Goal: Task Accomplishment & Management: Use online tool/utility

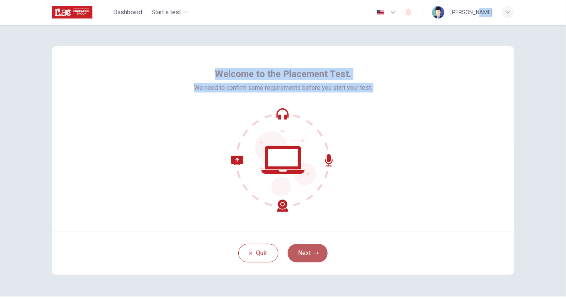
click at [302, 254] on button "Next" at bounding box center [308, 253] width 40 height 18
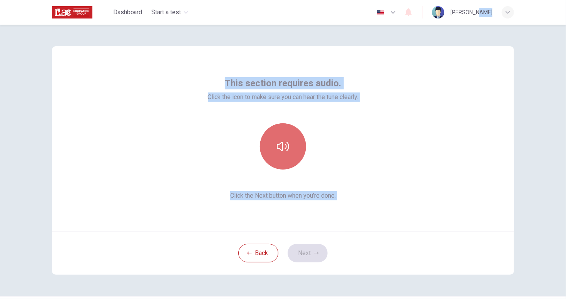
click at [286, 144] on icon "button" at bounding box center [283, 146] width 12 height 9
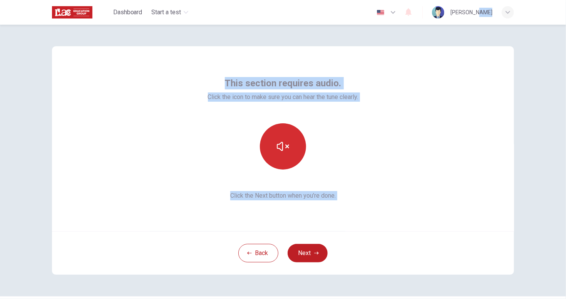
click at [281, 144] on icon "button" at bounding box center [283, 146] width 12 height 12
click at [283, 145] on icon "button" at bounding box center [283, 146] width 12 height 9
click at [285, 145] on icon "button" at bounding box center [283, 146] width 12 height 12
click at [342, 170] on div "This section requires audio. Click the icon to make sure you can hear the tune …" at bounding box center [283, 138] width 151 height 123
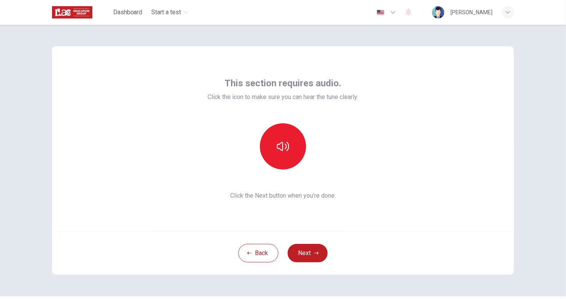
click at [288, 214] on div "This section requires audio. Click the icon to make sure you can hear the tune …" at bounding box center [283, 138] width 462 height 185
click at [301, 255] on button "Next" at bounding box center [308, 253] width 40 height 18
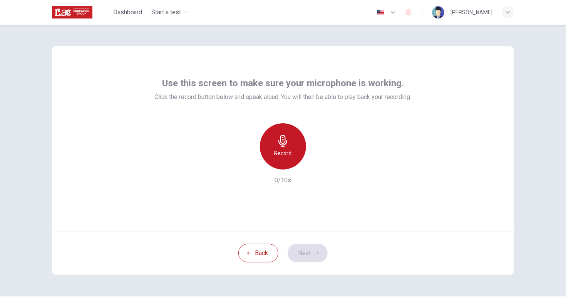
click at [286, 145] on icon "button" at bounding box center [283, 141] width 12 height 12
click at [285, 147] on icon "button" at bounding box center [283, 141] width 12 height 12
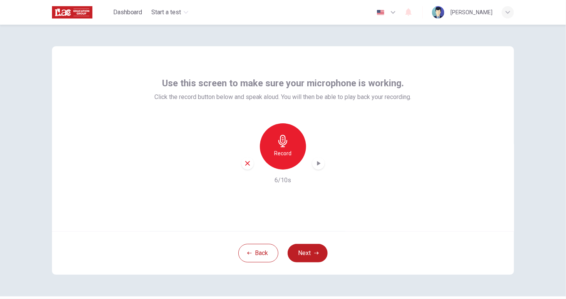
click at [316, 162] on icon "button" at bounding box center [319, 163] width 8 height 8
click at [306, 255] on button "Next" at bounding box center [308, 253] width 40 height 18
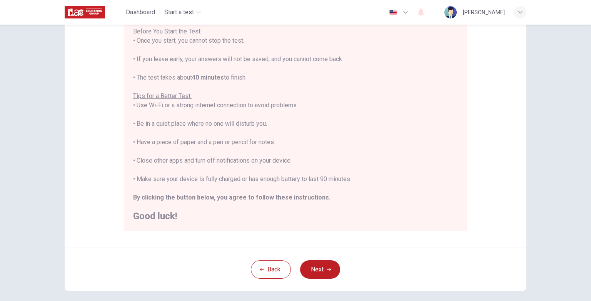
scroll to position [92, 0]
click at [271, 153] on div "You are about to start a Placement Test . Before You Start the Test: • Once you…" at bounding box center [295, 113] width 325 height 213
click at [308, 174] on div "You are about to start a Placement Test . Before You Start the Test: • Once you…" at bounding box center [295, 113] width 325 height 213
click at [207, 204] on div "You are about to start a Placement Test . Before You Start the Test: • Once you…" at bounding box center [295, 113] width 325 height 213
click at [261, 210] on h2 "Good luck!" at bounding box center [295, 214] width 325 height 9
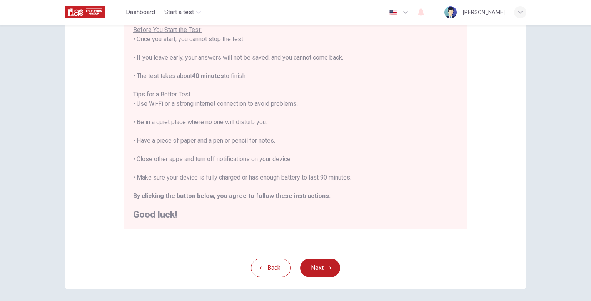
click at [332, 208] on div "You are about to start a Placement Test . Before You Start the Test: • Once you…" at bounding box center [295, 113] width 325 height 213
click at [319, 267] on button "Next" at bounding box center [320, 268] width 40 height 18
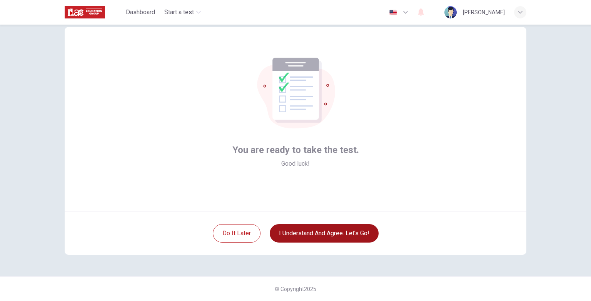
scroll to position [19, 0]
click at [388, 194] on div "You are ready to take the test. Good luck!" at bounding box center [296, 119] width 462 height 185
click at [335, 197] on div "You are ready to take the test. Good luck!" at bounding box center [296, 119] width 462 height 185
click at [329, 195] on div "You are ready to take the test. Good luck!" at bounding box center [296, 119] width 462 height 185
click at [350, 200] on div "You are ready to take the test. Good luck!" at bounding box center [296, 119] width 462 height 185
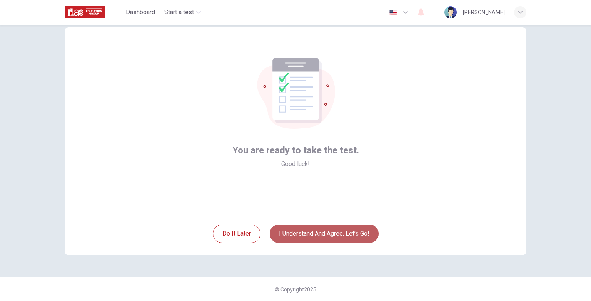
click at [335, 234] on button "I understand and agree. Let’s go!" at bounding box center [324, 234] width 109 height 18
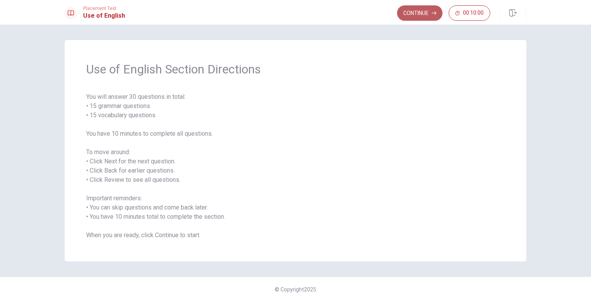
click at [420, 14] on button "Continue" at bounding box center [419, 12] width 45 height 15
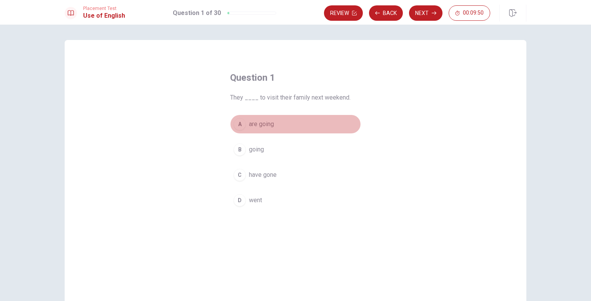
click at [269, 126] on span "are going" at bounding box center [261, 124] width 25 height 9
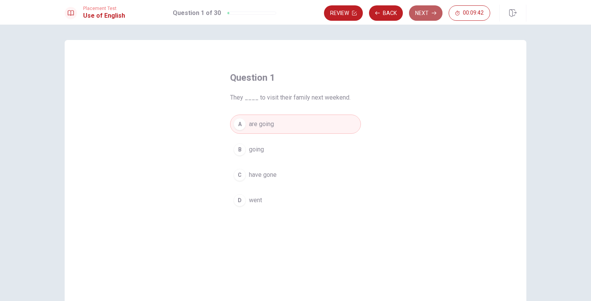
click at [422, 13] on button "Next" at bounding box center [425, 12] width 33 height 15
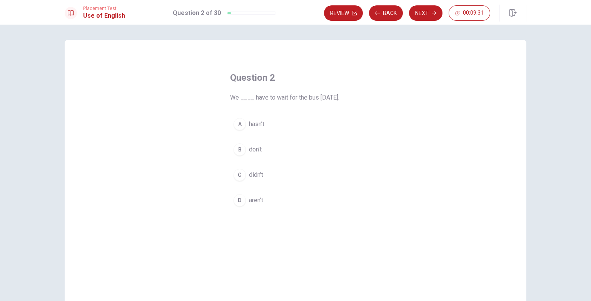
click at [253, 175] on span "didn’t" at bounding box center [256, 175] width 14 height 9
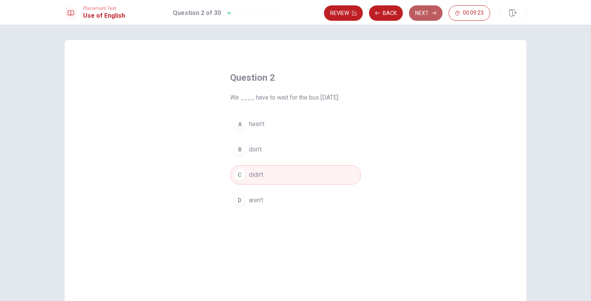
click at [423, 13] on button "Next" at bounding box center [425, 12] width 33 height 15
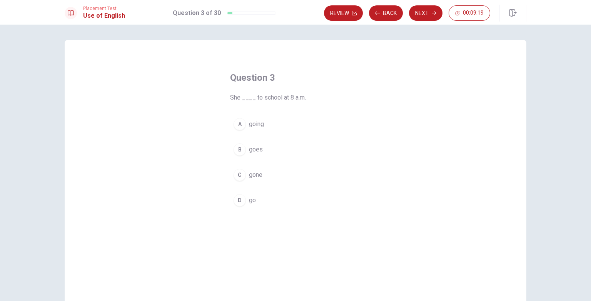
click at [258, 151] on span "goes" at bounding box center [256, 149] width 14 height 9
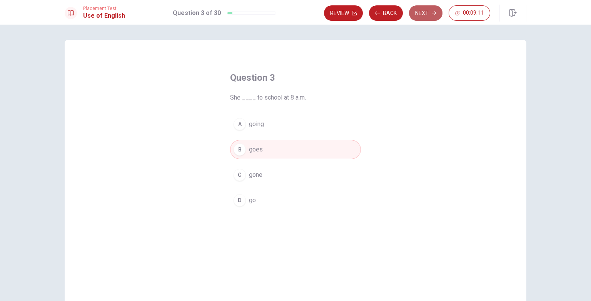
click at [428, 13] on button "Next" at bounding box center [425, 12] width 33 height 15
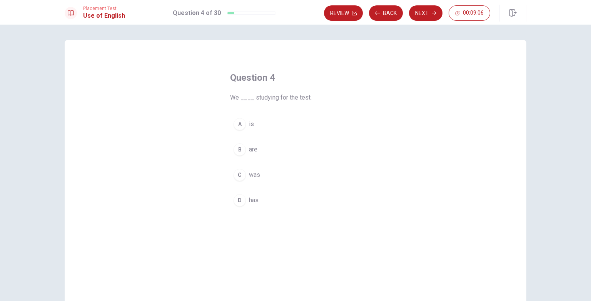
click at [256, 149] on span "are" at bounding box center [253, 149] width 8 height 9
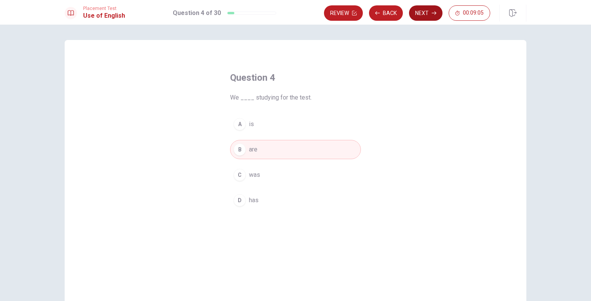
click at [428, 12] on button "Next" at bounding box center [425, 12] width 33 height 15
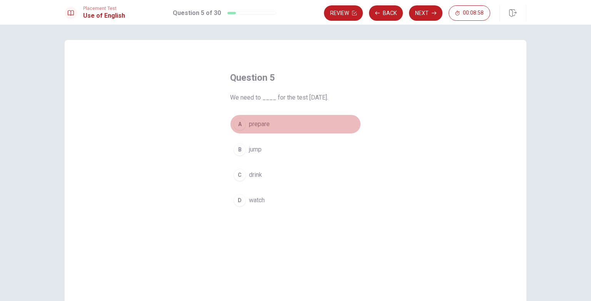
click at [261, 127] on span "prepare" at bounding box center [259, 124] width 21 height 9
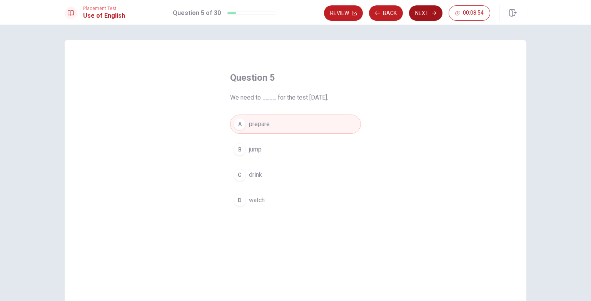
click at [422, 14] on button "Next" at bounding box center [425, 12] width 33 height 15
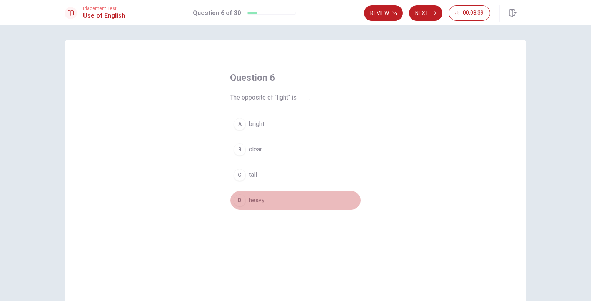
click at [254, 202] on span "heavy" at bounding box center [257, 200] width 16 height 9
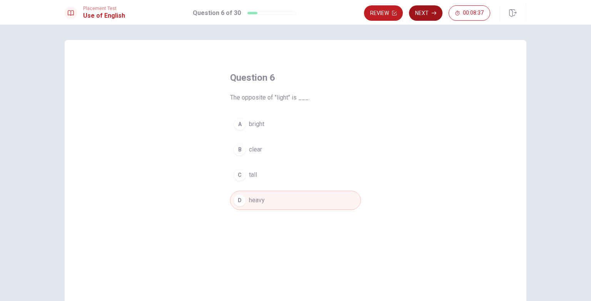
click at [423, 13] on button "Next" at bounding box center [425, 12] width 33 height 15
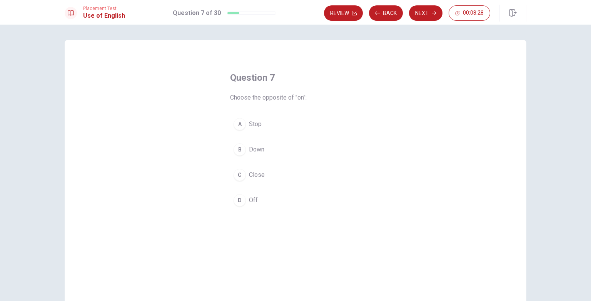
click at [254, 201] on span "Off" at bounding box center [253, 200] width 9 height 9
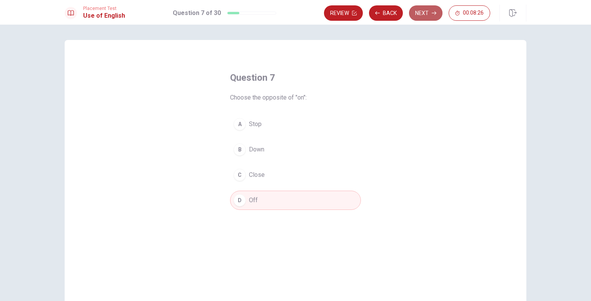
click at [432, 13] on button "Next" at bounding box center [425, 12] width 33 height 15
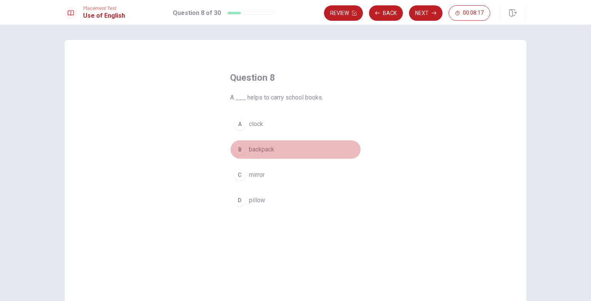
click at [268, 149] on span "backpack" at bounding box center [261, 149] width 25 height 9
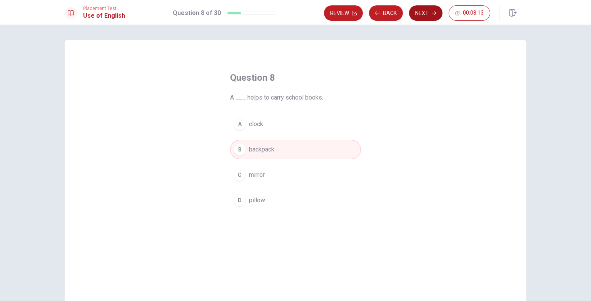
click at [426, 10] on button "Next" at bounding box center [425, 12] width 33 height 15
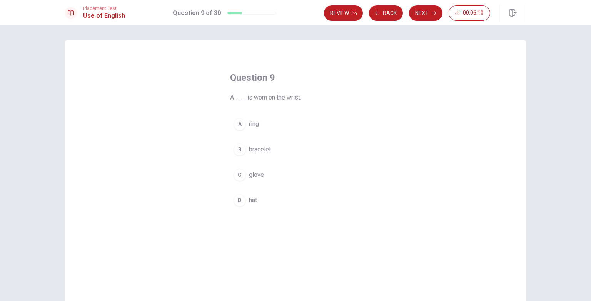
click at [266, 149] on span "bracelet" at bounding box center [260, 149] width 22 height 9
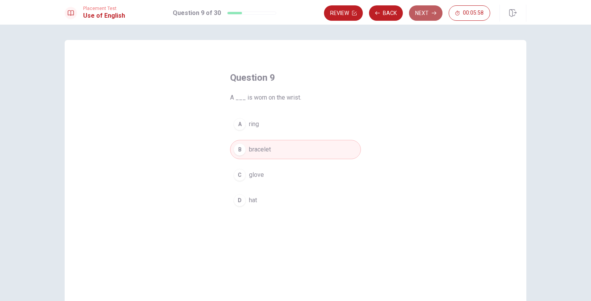
click at [422, 12] on button "Next" at bounding box center [425, 12] width 33 height 15
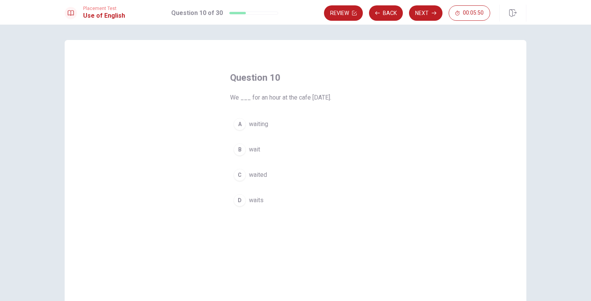
click at [257, 178] on span "waited" at bounding box center [258, 175] width 18 height 9
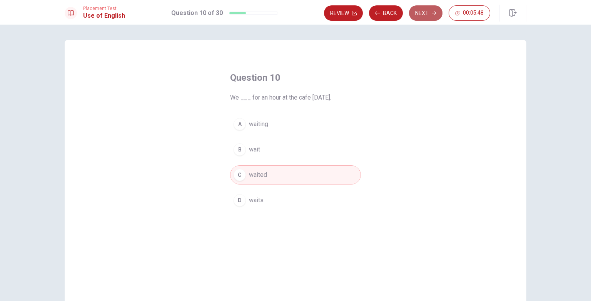
click at [427, 9] on button "Next" at bounding box center [425, 12] width 33 height 15
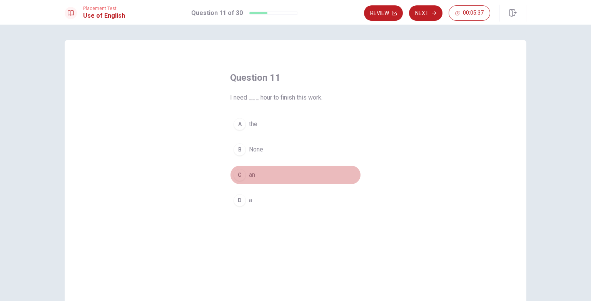
click at [253, 179] on span "an" at bounding box center [252, 175] width 6 height 9
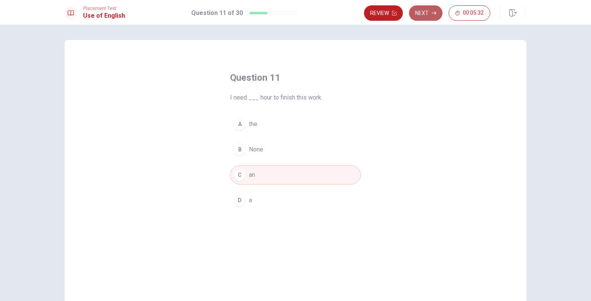
click at [424, 12] on button "Next" at bounding box center [425, 12] width 33 height 15
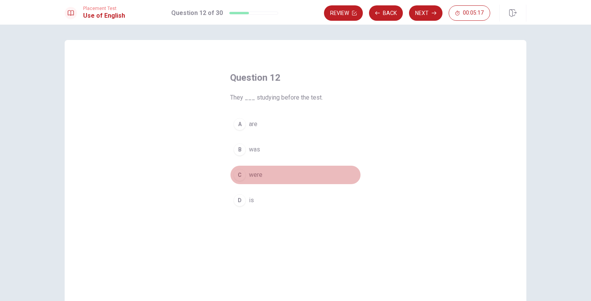
click at [251, 177] on span "were" at bounding box center [255, 175] width 13 height 9
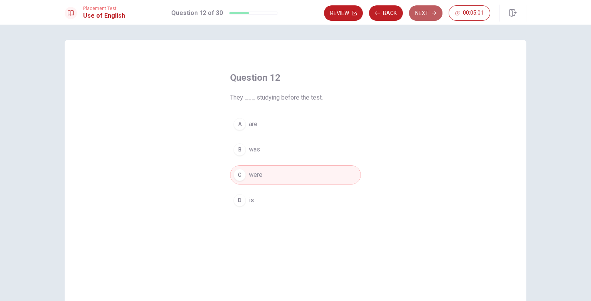
click at [422, 9] on button "Next" at bounding box center [425, 12] width 33 height 15
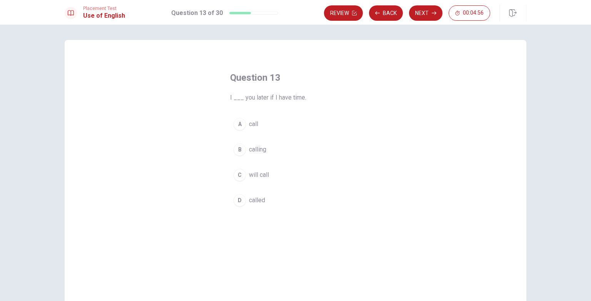
click at [260, 176] on span "will call" at bounding box center [259, 175] width 20 height 9
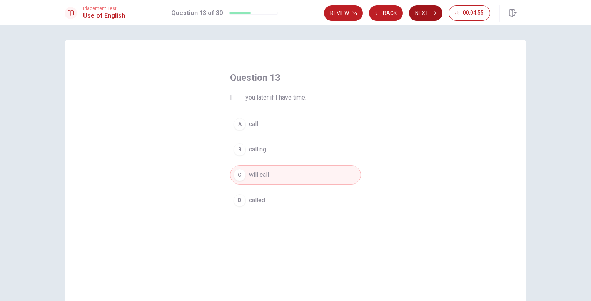
click at [427, 10] on button "Next" at bounding box center [425, 12] width 33 height 15
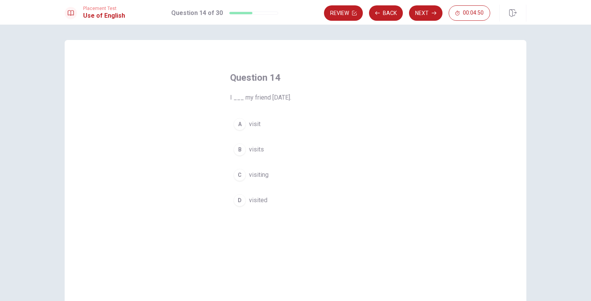
click at [261, 198] on span "visited" at bounding box center [258, 200] width 18 height 9
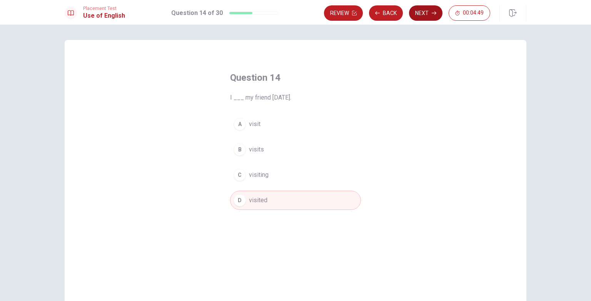
click at [423, 12] on button "Next" at bounding box center [425, 12] width 33 height 15
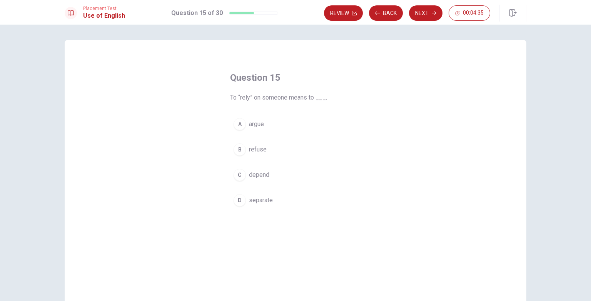
click at [260, 176] on span "depend" at bounding box center [259, 175] width 20 height 9
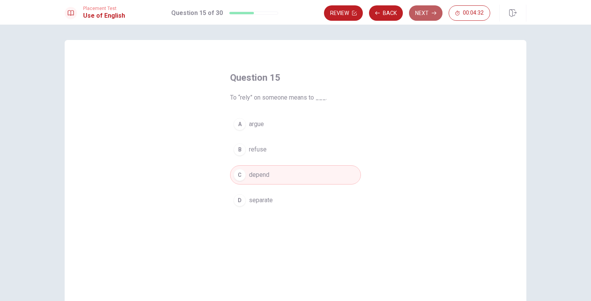
click at [424, 13] on button "Next" at bounding box center [425, 12] width 33 height 15
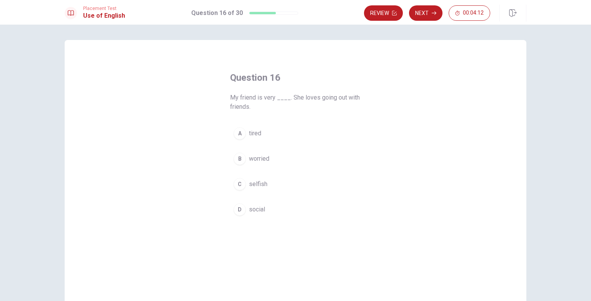
click at [256, 211] on span "social" at bounding box center [257, 209] width 16 height 9
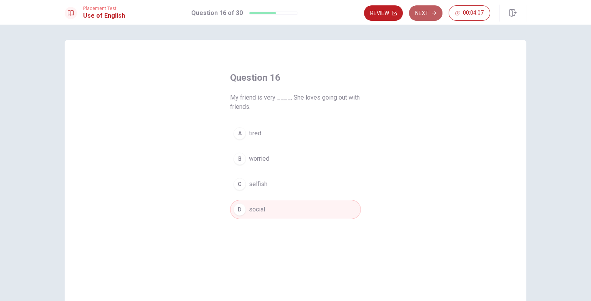
click at [426, 16] on button "Next" at bounding box center [425, 12] width 33 height 15
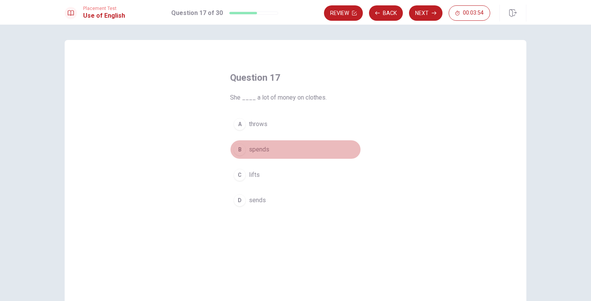
click at [258, 150] on span "spends" at bounding box center [259, 149] width 20 height 9
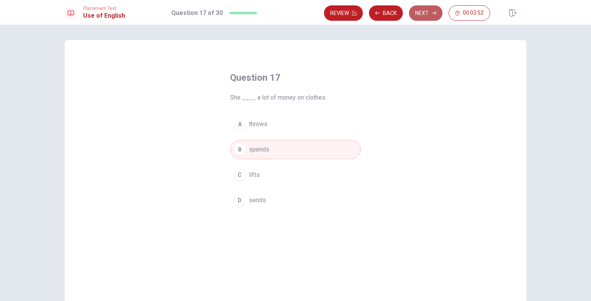
click at [424, 14] on button "Next" at bounding box center [425, 12] width 33 height 15
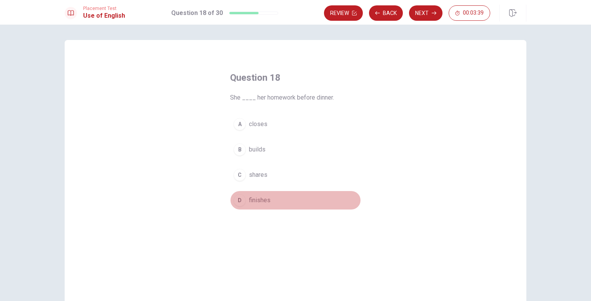
click at [259, 201] on span "finishes" at bounding box center [260, 200] width 22 height 9
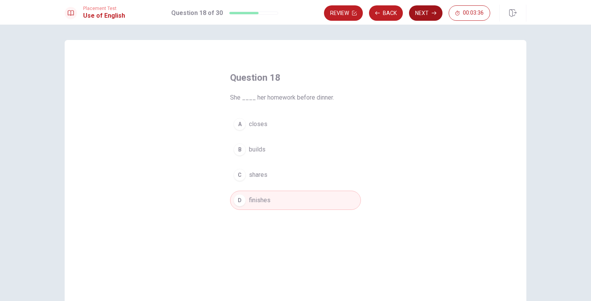
click at [433, 12] on icon "button" at bounding box center [434, 13] width 5 height 5
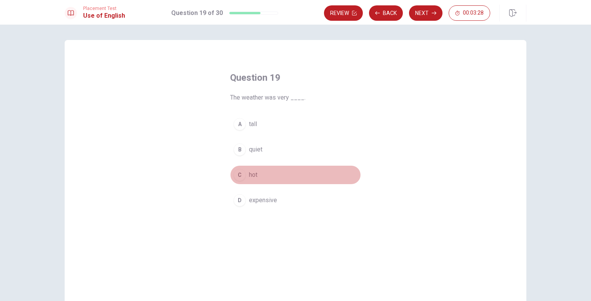
click at [249, 174] on span "hot" at bounding box center [253, 175] width 8 height 9
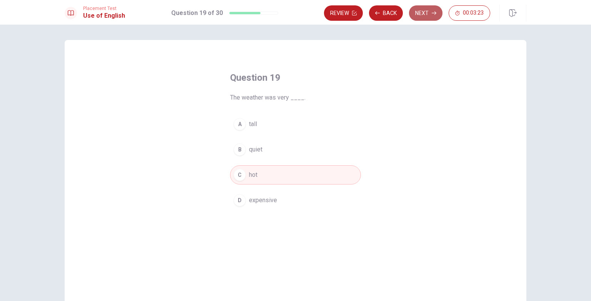
click at [424, 14] on button "Next" at bounding box center [425, 12] width 33 height 15
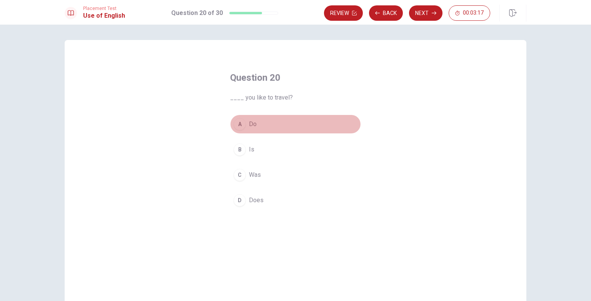
click at [250, 126] on span "Do" at bounding box center [253, 124] width 8 height 9
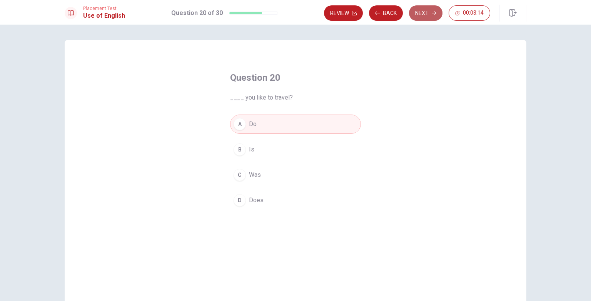
click at [427, 10] on button "Next" at bounding box center [425, 12] width 33 height 15
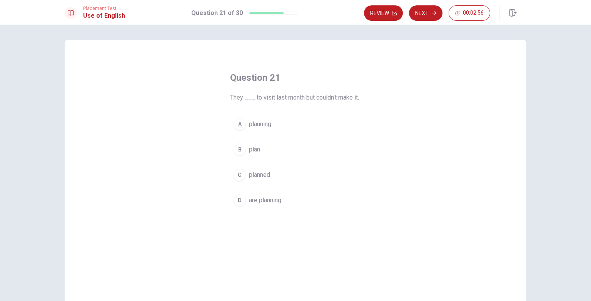
click at [260, 176] on span "planned" at bounding box center [259, 175] width 21 height 9
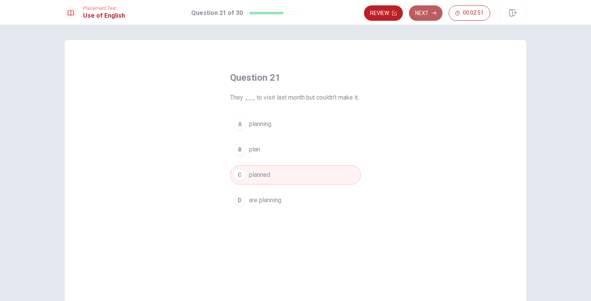
click at [422, 12] on button "Next" at bounding box center [425, 12] width 33 height 15
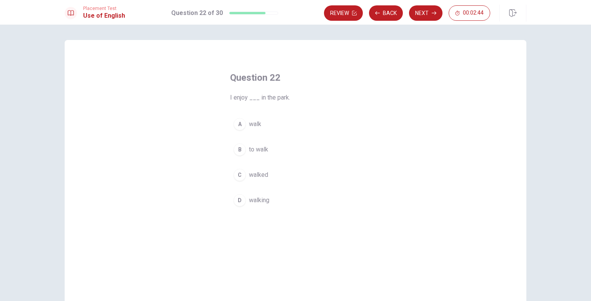
click at [257, 200] on span "walking" at bounding box center [259, 200] width 20 height 9
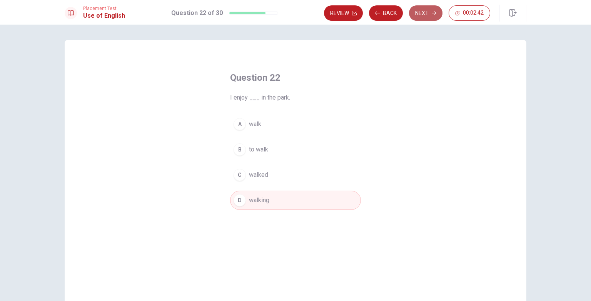
click at [429, 13] on button "Next" at bounding box center [425, 12] width 33 height 15
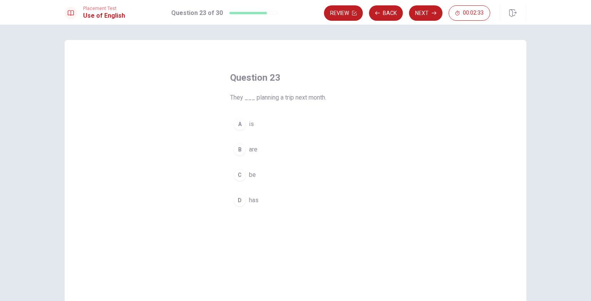
click at [243, 152] on div "B" at bounding box center [240, 150] width 12 height 12
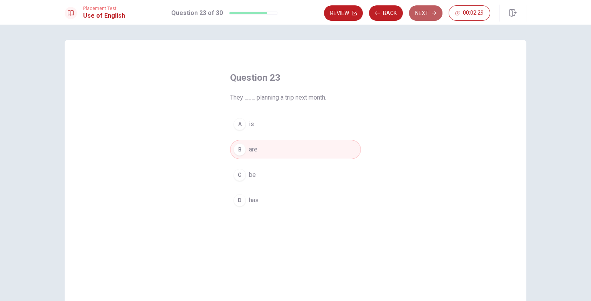
click at [422, 16] on button "Next" at bounding box center [425, 12] width 33 height 15
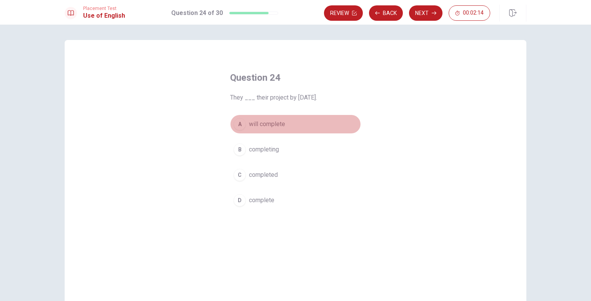
click at [278, 125] on span "will complete" at bounding box center [267, 124] width 36 height 9
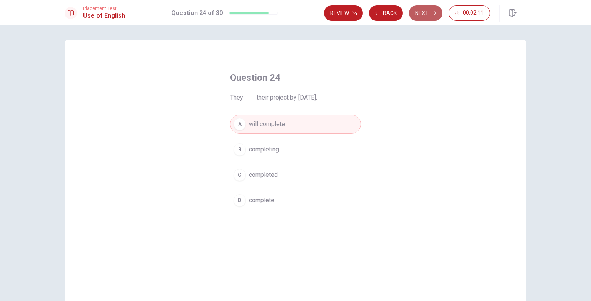
click at [425, 15] on button "Next" at bounding box center [425, 12] width 33 height 15
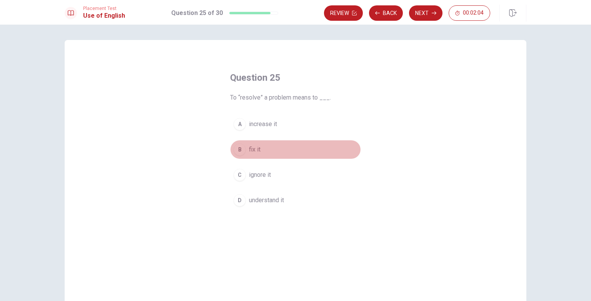
click at [255, 149] on span "fix it" at bounding box center [255, 149] width 12 height 9
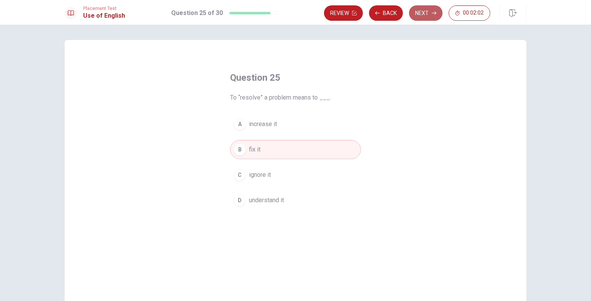
click at [429, 17] on button "Next" at bounding box center [425, 12] width 33 height 15
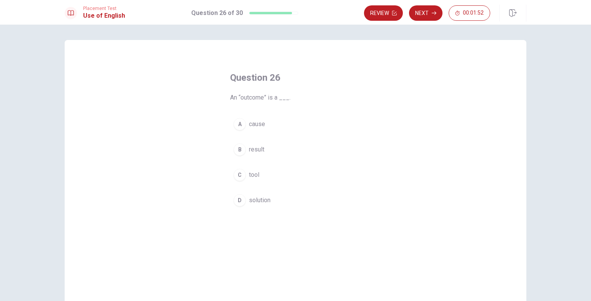
click at [260, 151] on span "result" at bounding box center [256, 149] width 15 height 9
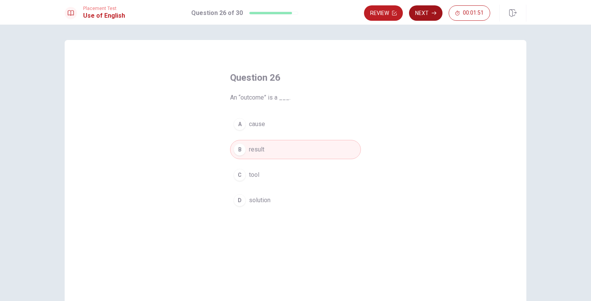
click at [429, 11] on button "Next" at bounding box center [425, 12] width 33 height 15
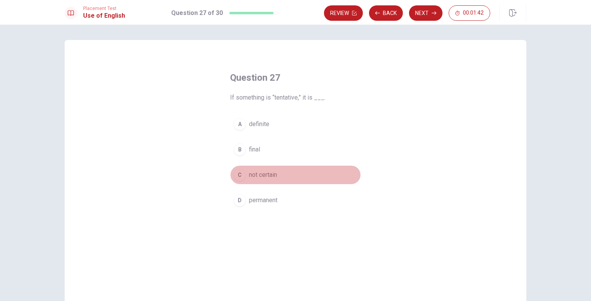
click at [265, 174] on span "not certain" at bounding box center [263, 175] width 28 height 9
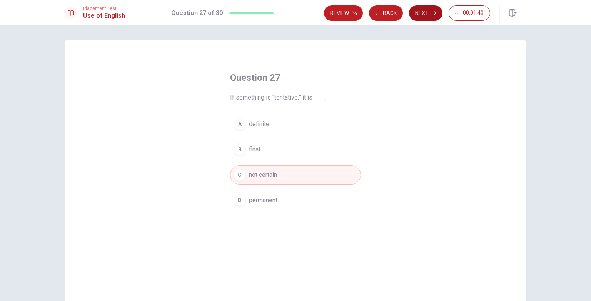
click at [424, 13] on button "Next" at bounding box center [425, 12] width 33 height 15
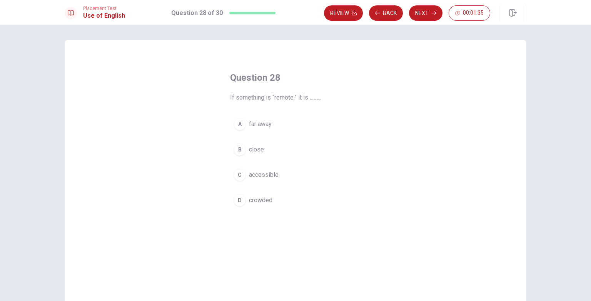
click at [266, 126] on span "far away" at bounding box center [260, 124] width 23 height 9
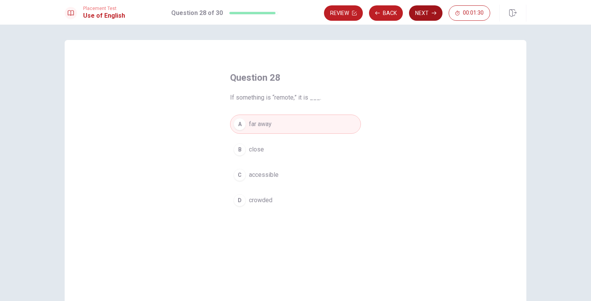
click at [422, 13] on button "Next" at bounding box center [425, 12] width 33 height 15
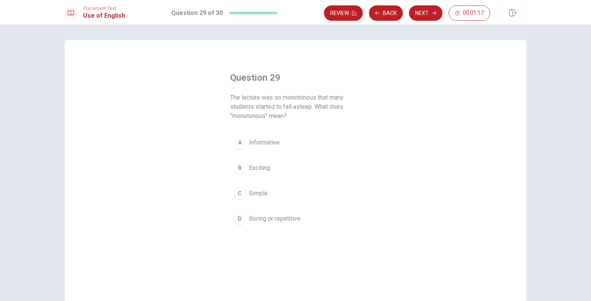
click at [279, 218] on span "Boring or repetitive" at bounding box center [275, 218] width 52 height 9
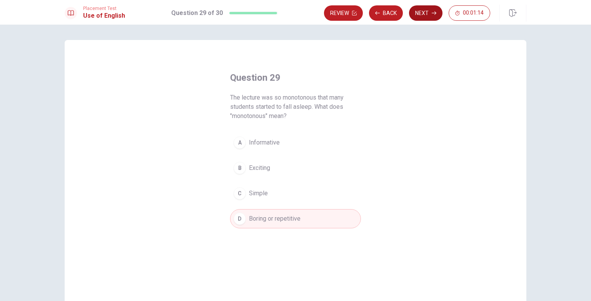
click at [425, 15] on button "Next" at bounding box center [425, 12] width 33 height 15
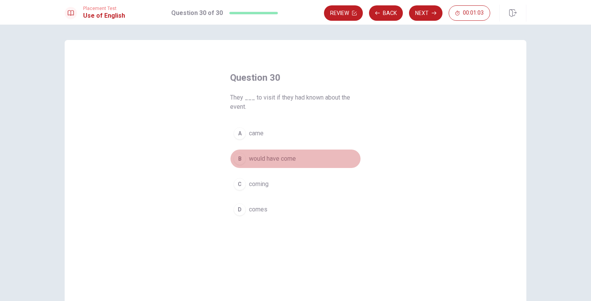
click at [273, 160] on span "would have come" at bounding box center [272, 158] width 47 height 9
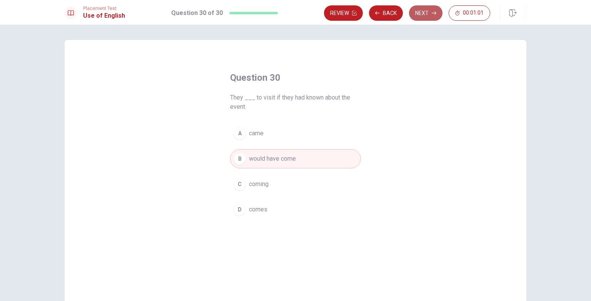
click at [427, 14] on button "Next" at bounding box center [425, 12] width 33 height 15
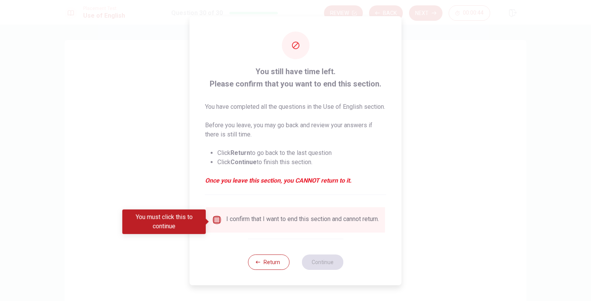
click at [215, 221] on input "You must click this to continue" at bounding box center [217, 220] width 9 height 9
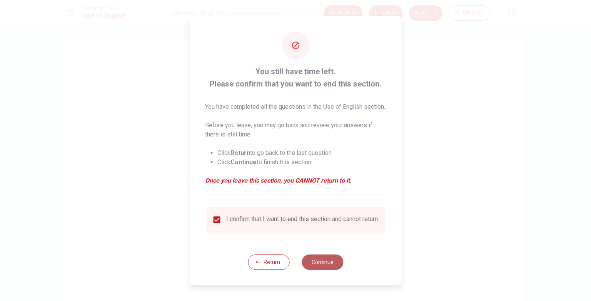
click at [322, 268] on button "Continue" at bounding box center [323, 262] width 42 height 15
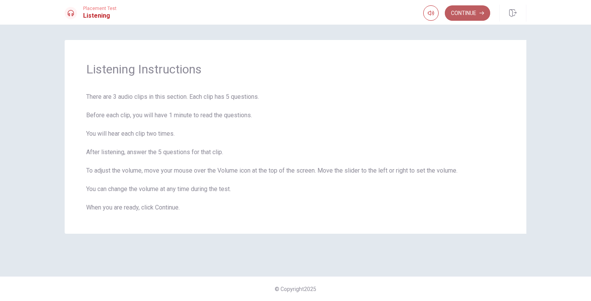
click at [468, 12] on button "Continue" at bounding box center [467, 12] width 45 height 15
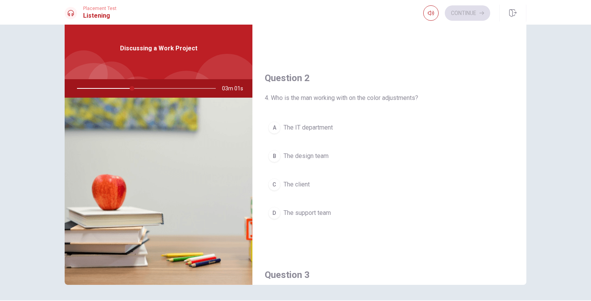
scroll to position [159, 0]
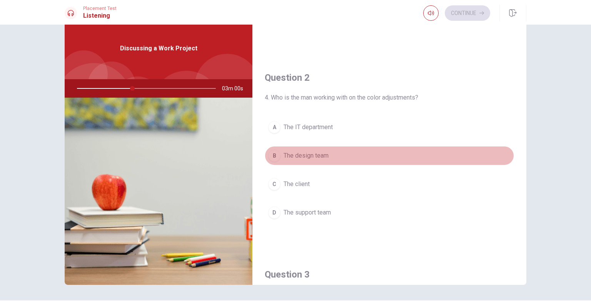
click at [311, 156] on span "The design team" at bounding box center [306, 155] width 45 height 9
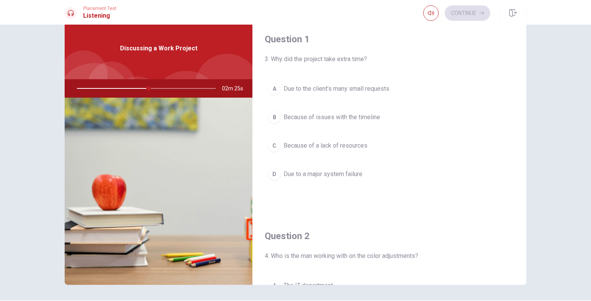
scroll to position [21, 0]
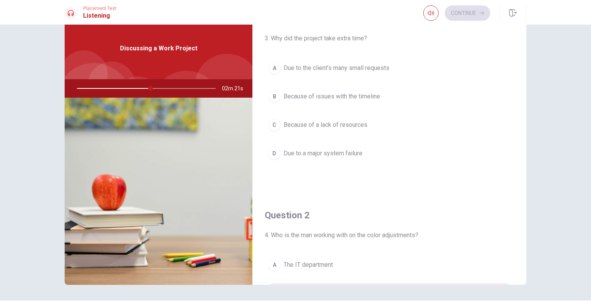
click at [361, 70] on span "Due to the client’s many small requests" at bounding box center [337, 68] width 106 height 9
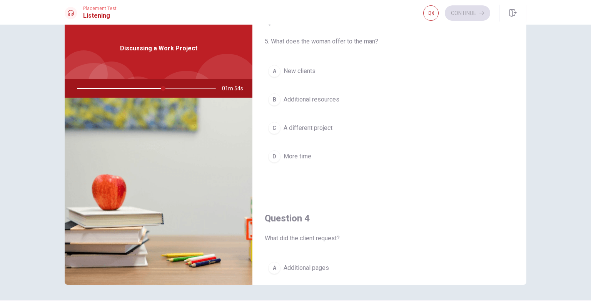
scroll to position [412, 0]
click at [302, 155] on span "More time" at bounding box center [298, 156] width 28 height 9
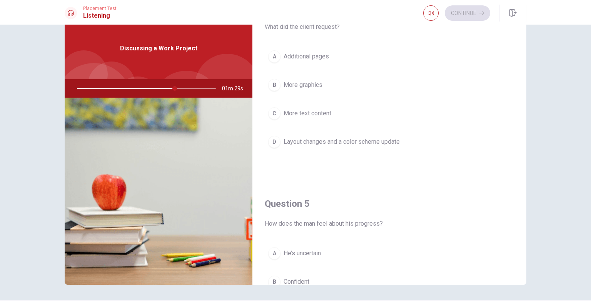
scroll to position [624, 0]
click at [363, 138] on span "Layout changes and a color scheme update" at bounding box center [342, 141] width 116 height 9
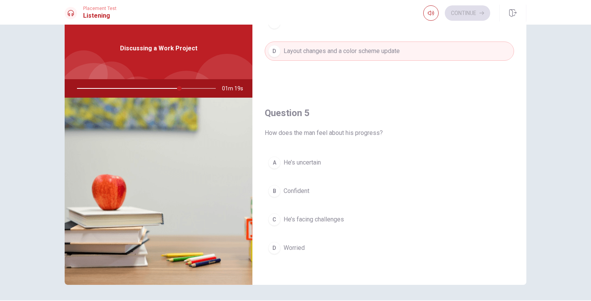
scroll to position [46, 0]
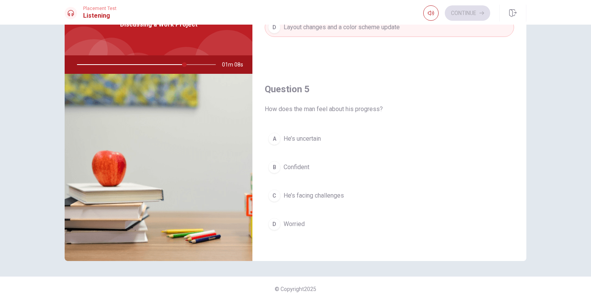
click at [298, 165] on span "Confident" at bounding box center [297, 167] width 26 height 9
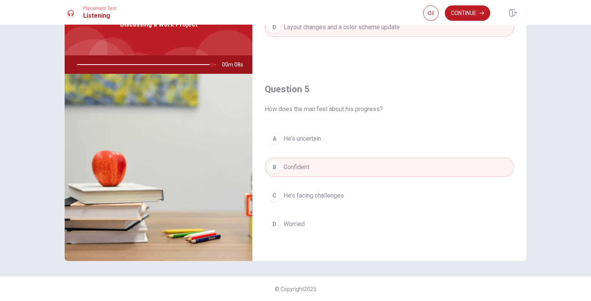
scroll to position [0, 0]
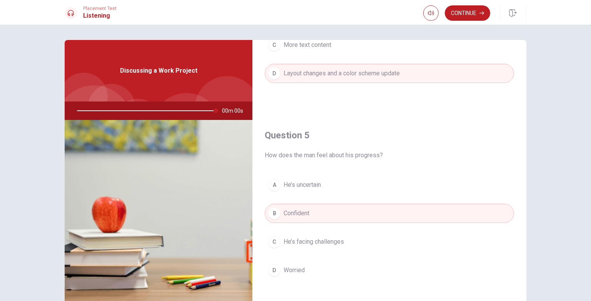
type input "0"
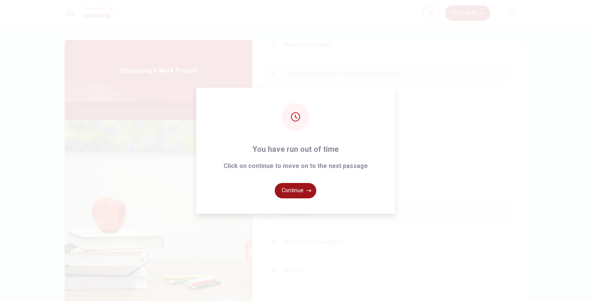
click at [296, 190] on button "Continue" at bounding box center [296, 190] width 42 height 15
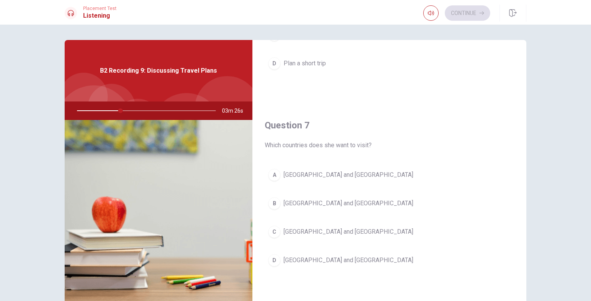
scroll to position [133, 0]
click at [311, 265] on button "D [GEOGRAPHIC_DATA] and [GEOGRAPHIC_DATA]" at bounding box center [390, 260] width 250 height 19
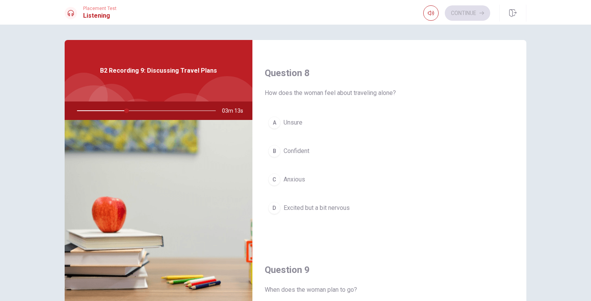
scroll to position [383, 0]
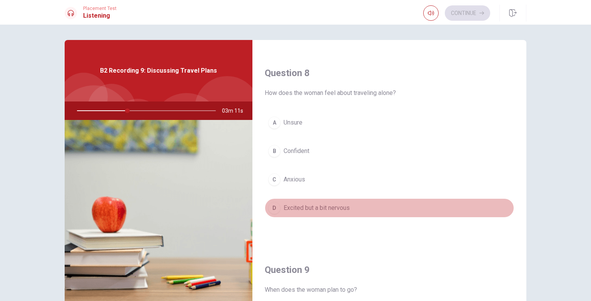
click at [325, 204] on span "Excited but a bit nervous" at bounding box center [317, 208] width 66 height 9
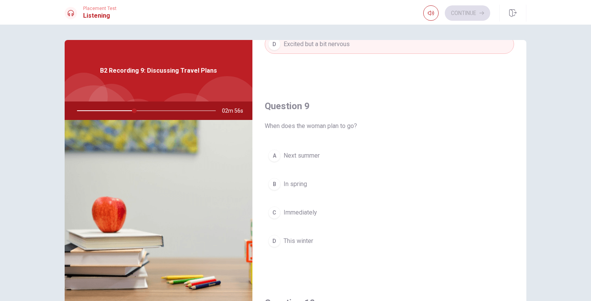
scroll to position [549, 0]
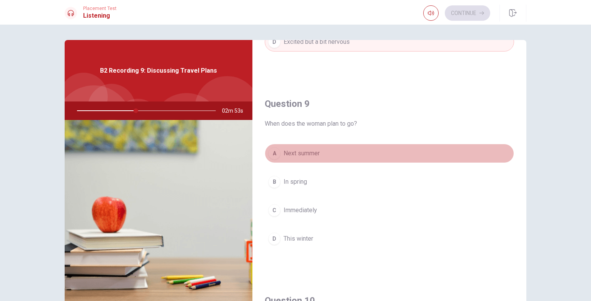
click at [302, 154] on span "Next summer" at bounding box center [302, 153] width 36 height 9
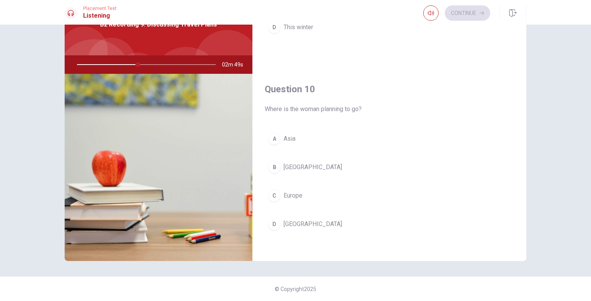
scroll to position [46, 0]
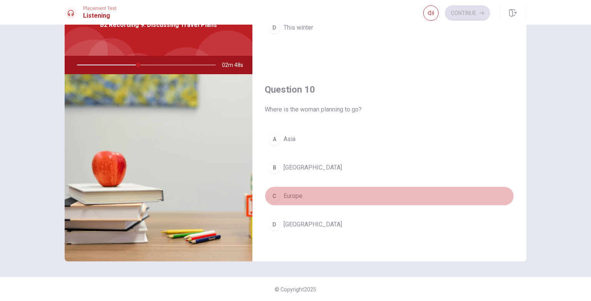
click at [285, 192] on span "Europe" at bounding box center [293, 196] width 19 height 9
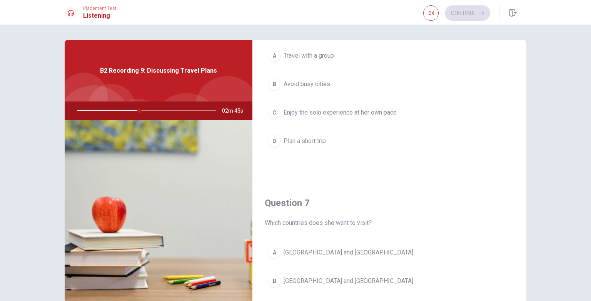
scroll to position [0, 0]
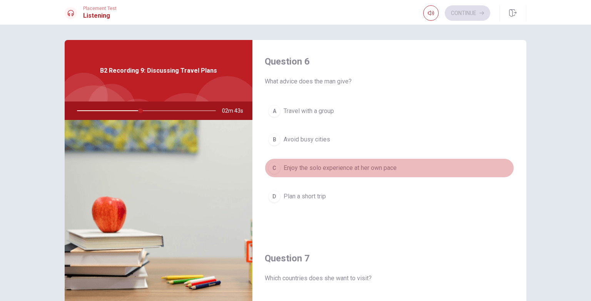
click at [361, 167] on span "Enjoy the solo experience at her own pace" at bounding box center [340, 168] width 113 height 9
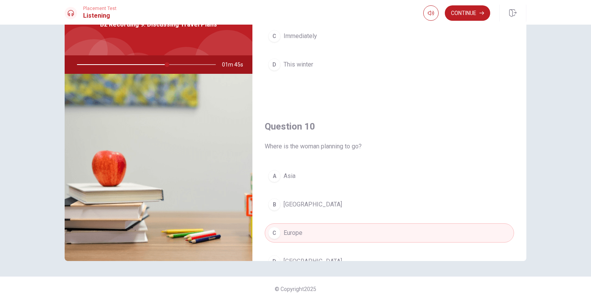
scroll to position [715, 0]
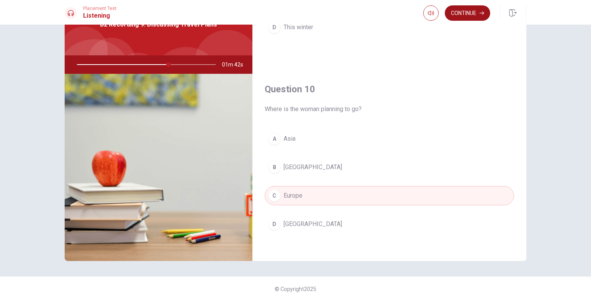
click at [464, 14] on button "Continue" at bounding box center [467, 12] width 45 height 15
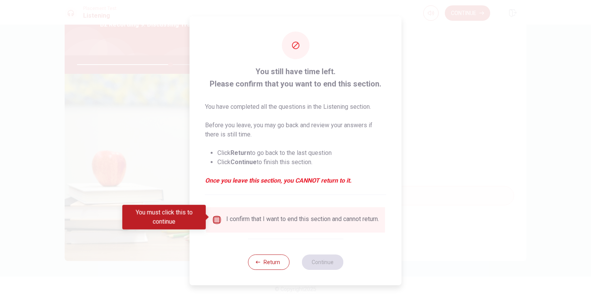
click at [216, 220] on input "You must click this to continue" at bounding box center [217, 220] width 9 height 9
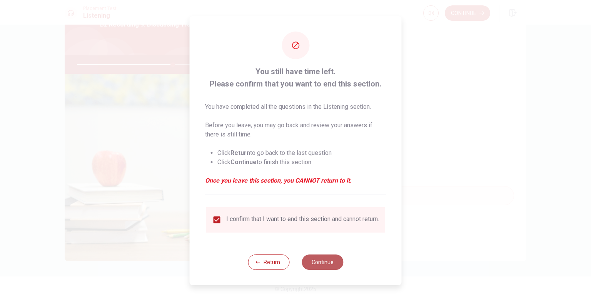
click at [324, 265] on button "Continue" at bounding box center [323, 262] width 42 height 15
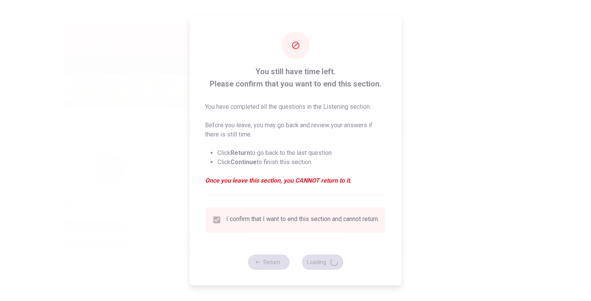
type input "71"
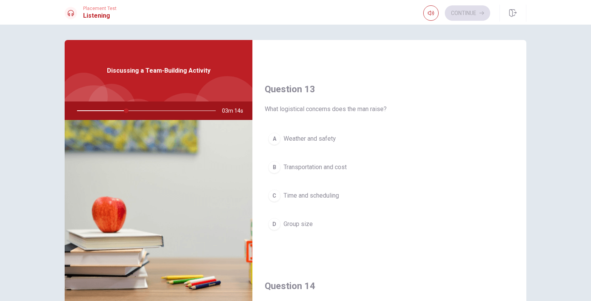
scroll to position [366, 0]
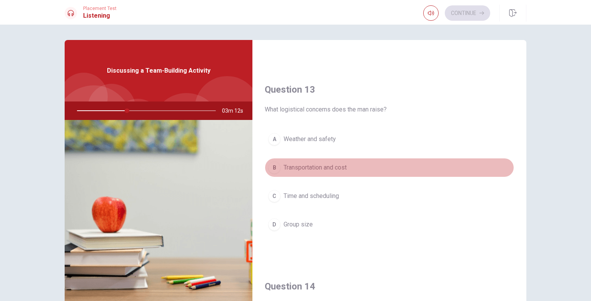
click at [338, 167] on span "Transportation and cost" at bounding box center [315, 167] width 63 height 9
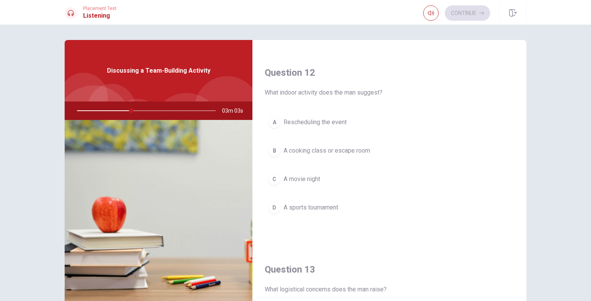
scroll to position [183, 0]
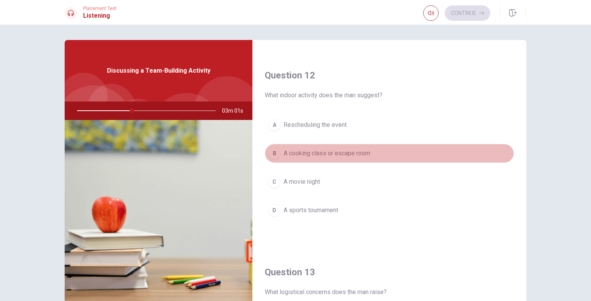
click at [322, 155] on span "A cooking class or escape room" at bounding box center [327, 153] width 87 height 9
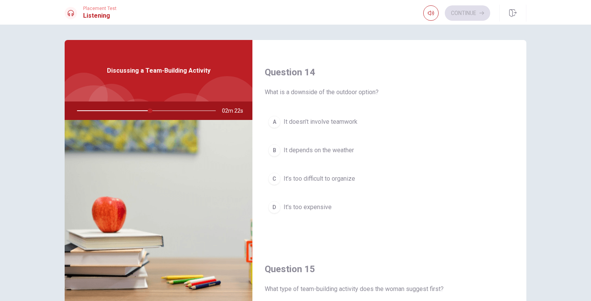
scroll to position [581, 0]
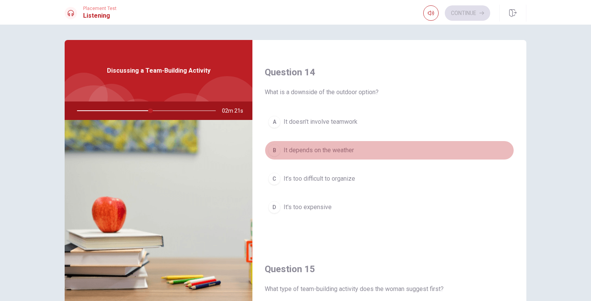
click at [325, 146] on span "It depends on the weather" at bounding box center [319, 150] width 70 height 9
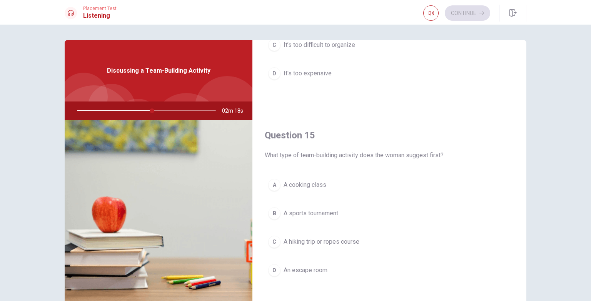
scroll to position [46, 0]
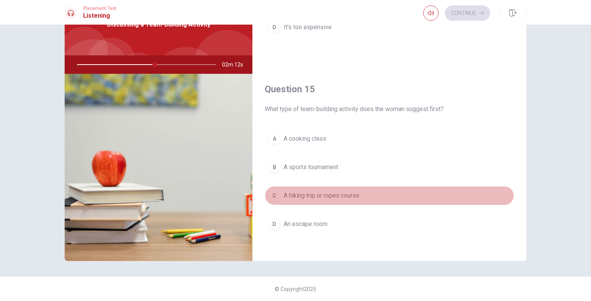
click at [333, 193] on span "A hiking trip or ropes course" at bounding box center [322, 195] width 76 height 9
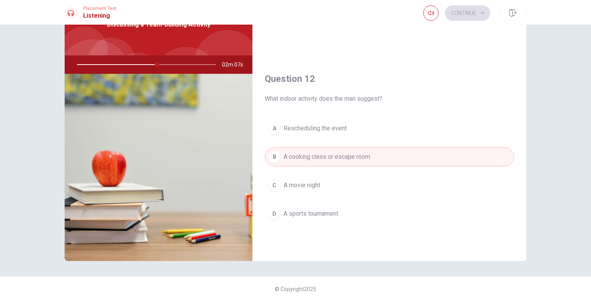
scroll to position [0, 0]
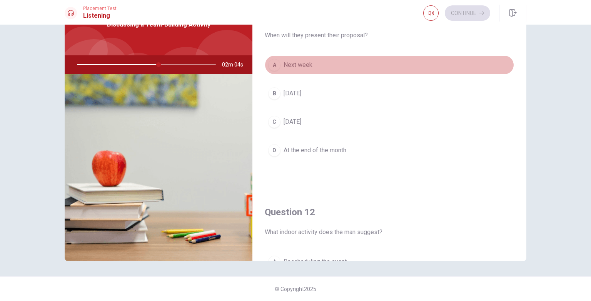
click at [305, 67] on span "Next week" at bounding box center [298, 64] width 29 height 9
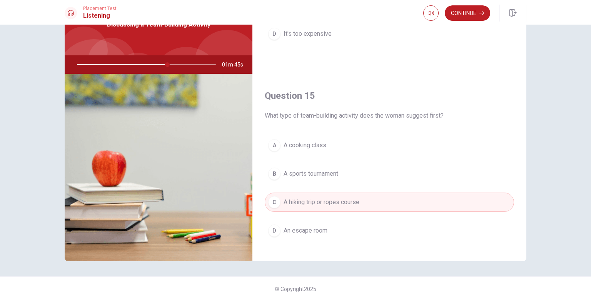
scroll to position [715, 0]
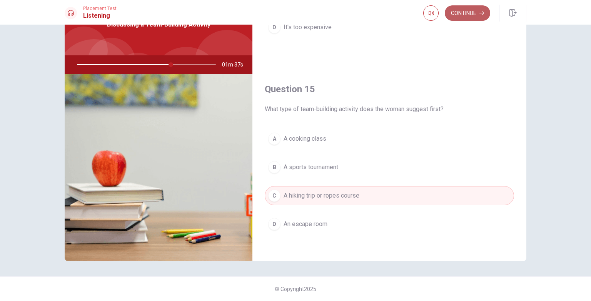
click at [467, 12] on button "Continue" at bounding box center [467, 12] width 45 height 15
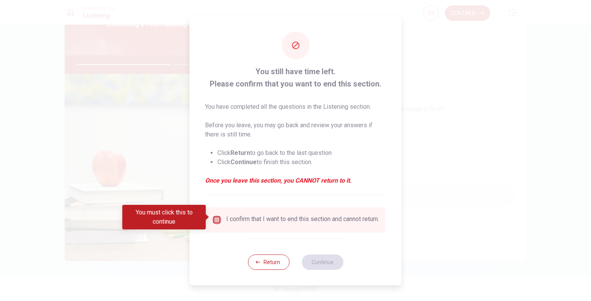
click at [215, 216] on input "You must click this to continue" at bounding box center [217, 220] width 9 height 9
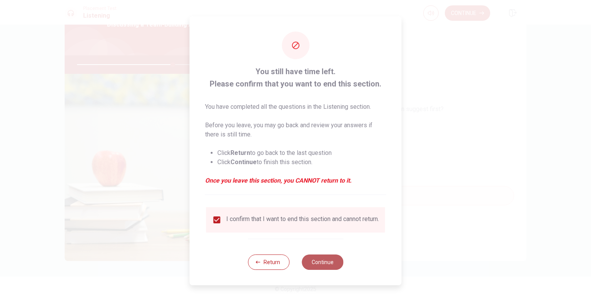
click at [320, 263] on button "Continue" at bounding box center [323, 262] width 42 height 15
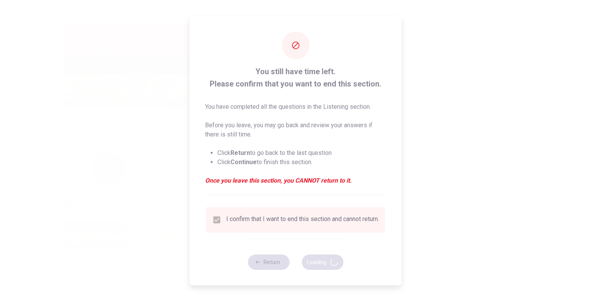
type input "70"
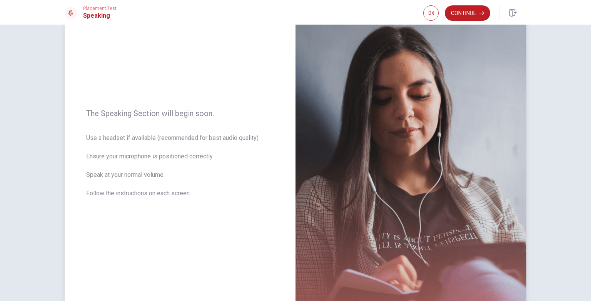
scroll to position [46, 0]
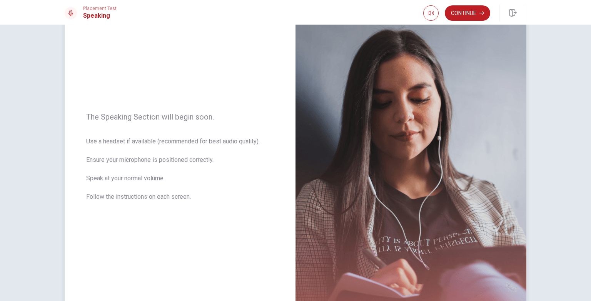
click at [257, 129] on div "The Speaking Section will begin soon. Use a headset if available (recommended f…" at bounding box center [180, 162] width 231 height 336
click at [251, 104] on div "The Speaking Section will begin soon. Use a headset if available (recommended f…" at bounding box center [180, 162] width 231 height 336
click at [242, 111] on div "The Speaking Section will begin soon. Use a headset if available (recommended f…" at bounding box center [180, 162] width 231 height 336
click at [467, 12] on button "Continue" at bounding box center [467, 12] width 45 height 15
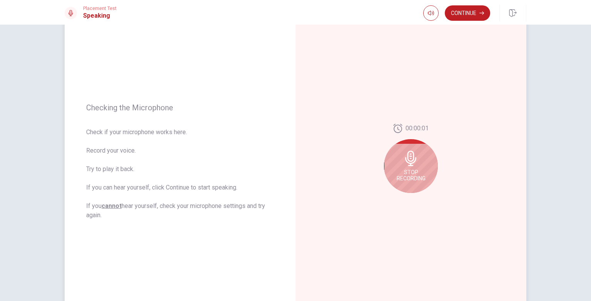
click at [411, 172] on span "Stop Recording" at bounding box center [411, 175] width 29 height 12
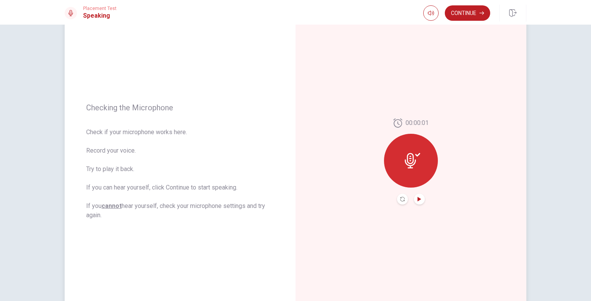
click at [419, 198] on icon "Play Audio" at bounding box center [419, 199] width 3 height 5
click at [203, 219] on span "Check if your microphone works here. Record your voice. Try to play it back. If…" at bounding box center [180, 174] width 188 height 92
click at [277, 226] on div "Checking the Microphone Check if your microphone works here. Record your voice.…" at bounding box center [180, 162] width 231 height 336
click at [464, 13] on button "Continue" at bounding box center [467, 12] width 45 height 15
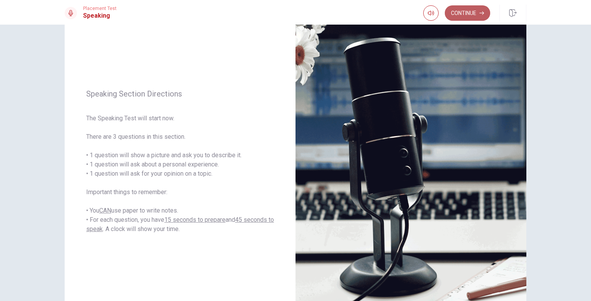
click at [463, 13] on button "Continue" at bounding box center [467, 12] width 45 height 15
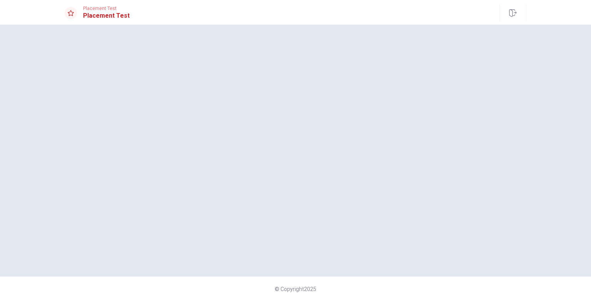
scroll to position [0, 0]
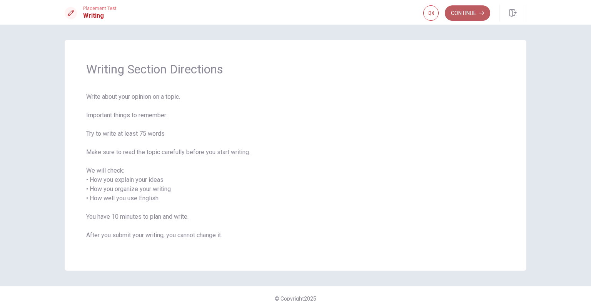
click at [464, 16] on button "Continue" at bounding box center [467, 12] width 45 height 15
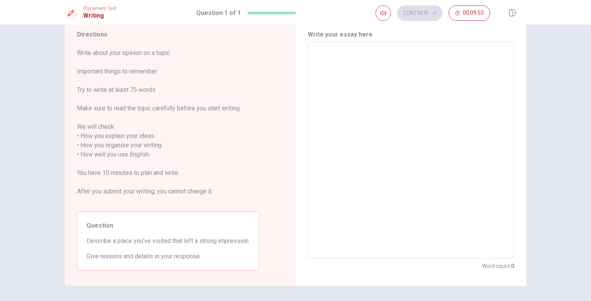
scroll to position [24, 0]
click at [335, 55] on textarea at bounding box center [411, 152] width 196 height 204
click at [335, 57] on textarea at bounding box center [411, 152] width 196 height 204
type textarea "i"
type textarea "x"
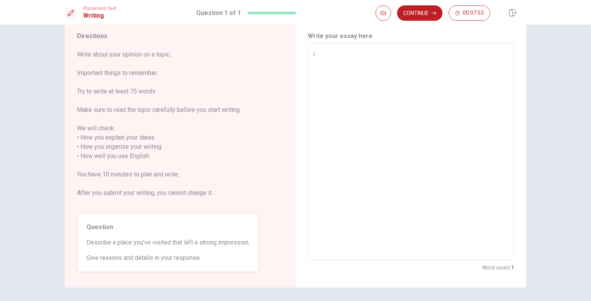
type textarea "i"
type textarea "x"
type textarea "i"
type textarea "x"
type textarea "T"
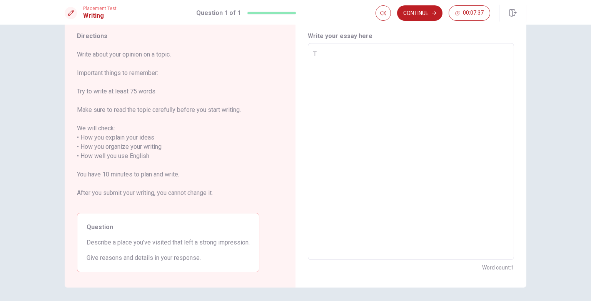
type textarea "x"
type textarea "Th"
type textarea "x"
type textarea "The"
type textarea "x"
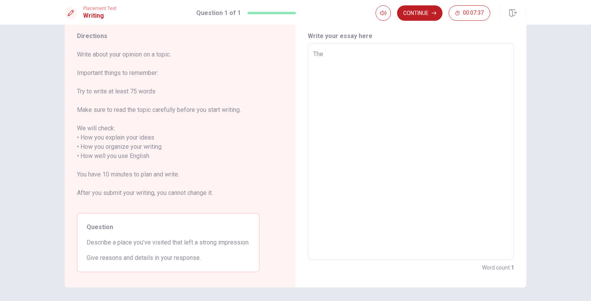
type textarea "The"
type textarea "x"
type textarea "The p"
type textarea "x"
type textarea "The pl"
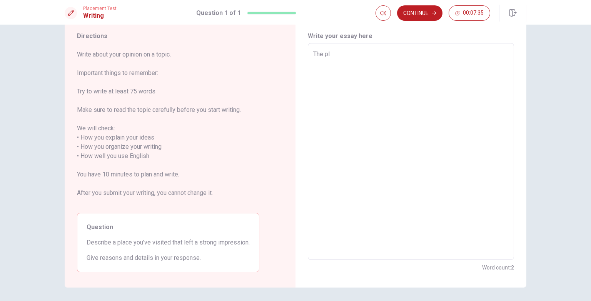
type textarea "x"
type textarea "The pla"
type textarea "x"
type textarea "The plac"
type textarea "x"
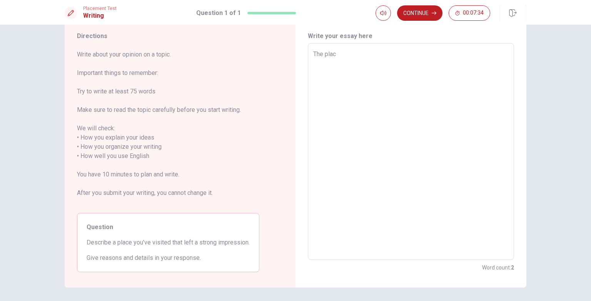
type textarea "The place"
type textarea "x"
type textarea "The place"
type textarea "x"
type textarea "The place i"
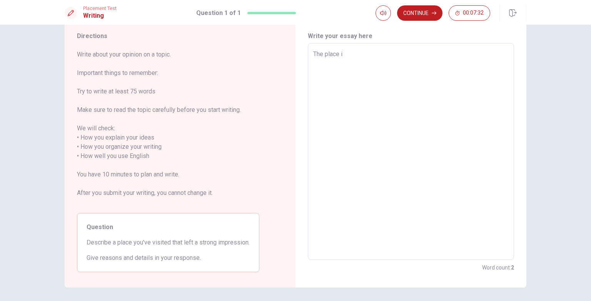
type textarea "x"
type textarea "The place i"
type textarea "x"
type textarea "The place i v"
type textarea "x"
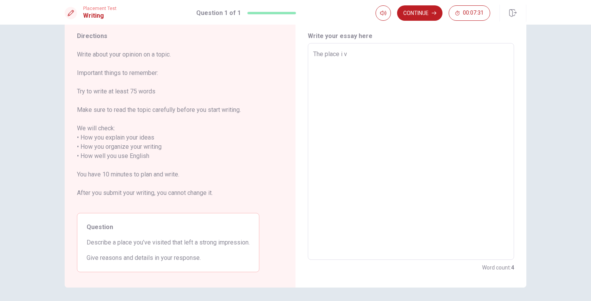
type textarea "The place i vi"
type textarea "x"
type textarea "The place i vis"
type textarea "x"
type textarea "The place i vist"
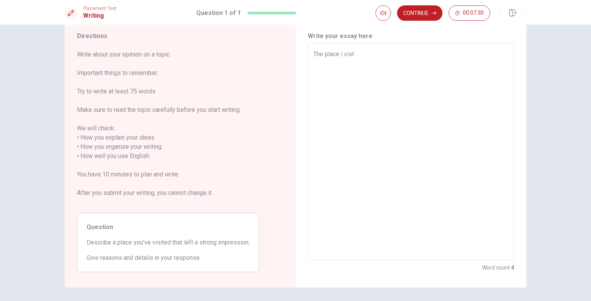
type textarea "x"
type textarea "The place i vis"
type textarea "x"
type textarea "The place i visi"
type textarea "x"
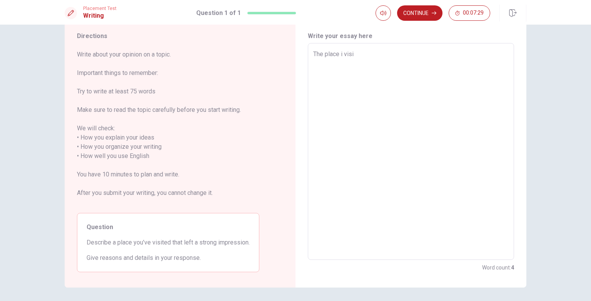
type textarea "The place i visit"
type textarea "x"
type textarea "The place i visite"
type textarea "x"
type textarea "The place i visited"
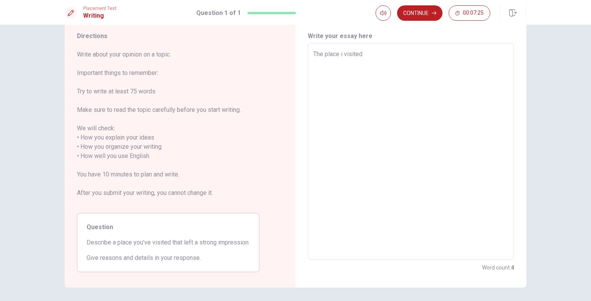
type textarea "x"
type textarea "The place i visited"
type textarea "x"
type textarea "The place i visited b"
type textarea "x"
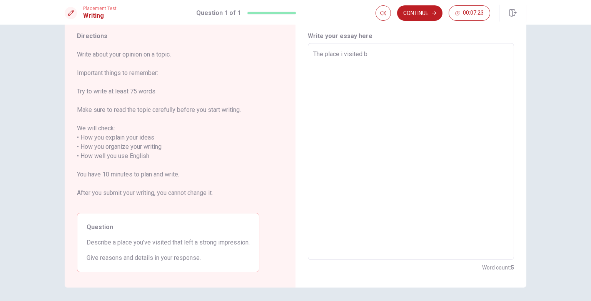
type textarea "The place i visited be"
type textarea "x"
type textarea "The place i visited bef"
type textarea "x"
type textarea "The place i visited befo"
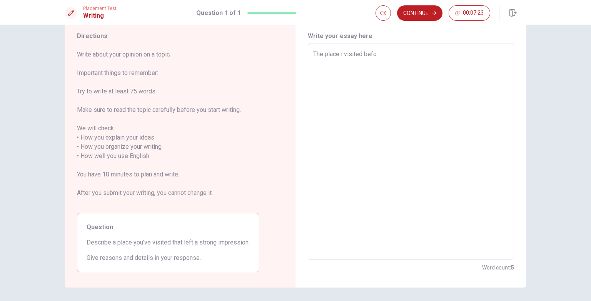
type textarea "x"
type textarea "The place i visited befor"
type textarea "x"
type textarea "The place i visited before"
type textarea "x"
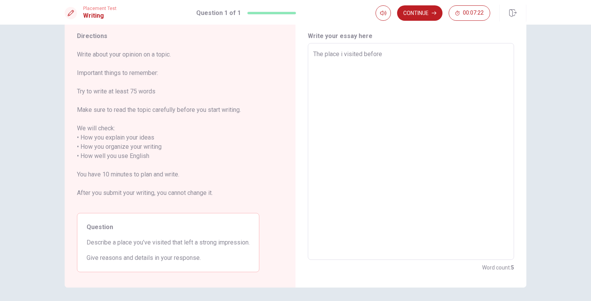
type textarea "The place i visited before"
type textarea "x"
type textarea "The place i visited before t"
type textarea "x"
type textarea "The place i visited before th"
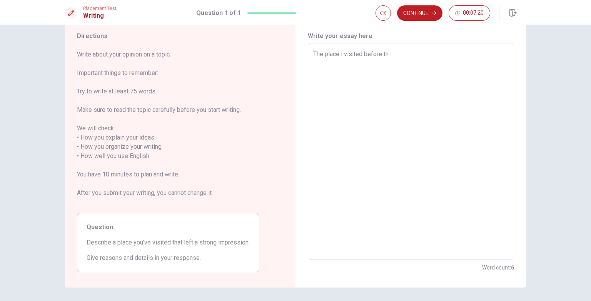
type textarea "x"
type textarea "The place i visited before tha"
type textarea "x"
type textarea "The place i visited before that"
type textarea "x"
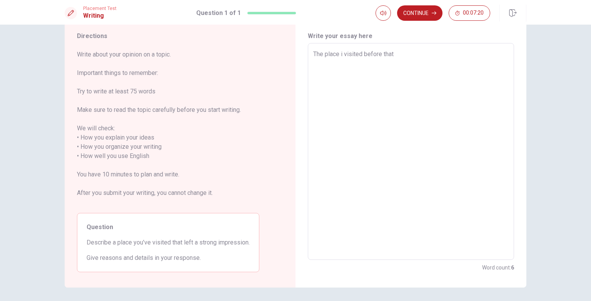
type textarea "The place i visited before that"
type textarea "x"
type textarea "The place i visited before that l"
type textarea "x"
type textarea "The place i visited before that le"
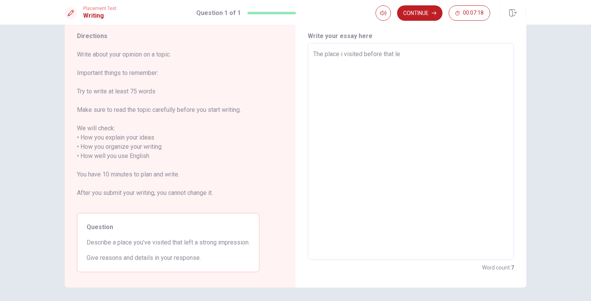
type textarea "x"
type textarea "The place i visited before that lef"
type textarea "x"
type textarea "The place i visited before that left"
type textarea "x"
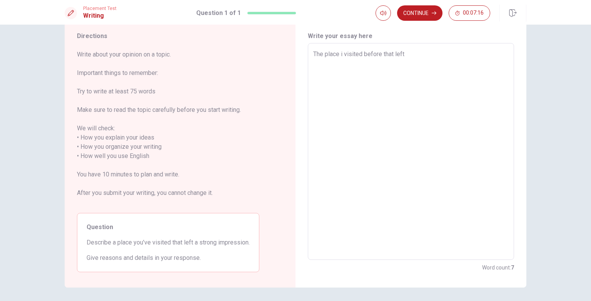
type textarea "The place i visited before that left"
type textarea "x"
type textarea "The place i visited before that left a"
type textarea "x"
type textarea "The place i visited before that left a"
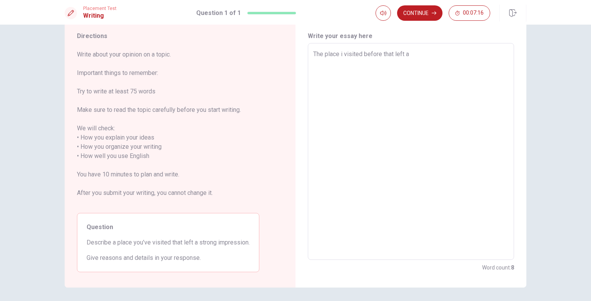
type textarea "x"
type textarea "The place i visited before that left a s"
type textarea "x"
type textarea "The place i visited before that left a st"
type textarea "x"
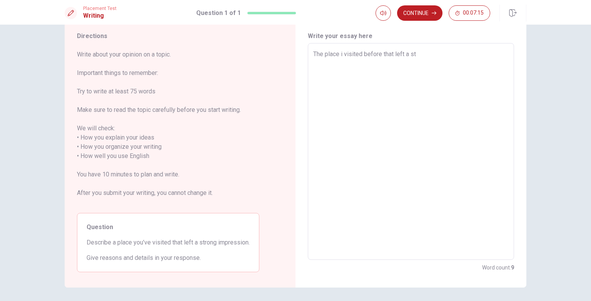
type textarea "The place i visited before that left a str"
type textarea "x"
type textarea "The place i visited before that left a stro"
type textarea "x"
type textarea "The place i visited before that left a stron"
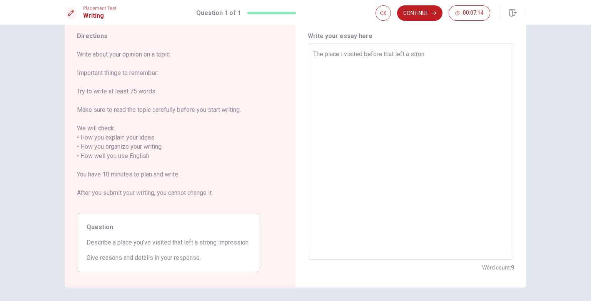
type textarea "x"
type textarea "The place i visited before that left a strong"
type textarea "x"
type textarea "The place i visited before that left a strong"
type textarea "x"
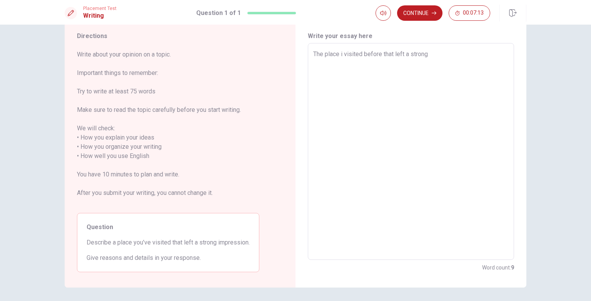
type textarea "The place i visited before that left a strong i"
type textarea "x"
type textarea "The place i visited before that left a strong in"
type textarea "x"
type textarea "The place i visited before that left a strong i"
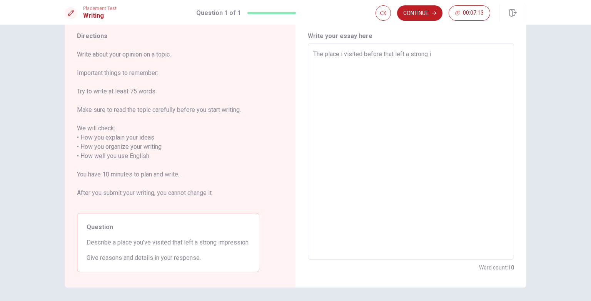
type textarea "x"
type textarea "The place i visited before that left a strong im"
type textarea "x"
type textarea "The place i visited before that left a strong imp"
type textarea "x"
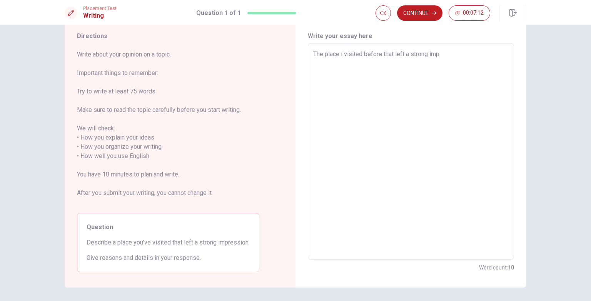
type textarea "The place i visited before that left a strong impr"
type textarea "x"
type textarea "The place i visited before that left a strong impre"
type textarea "x"
type textarea "The place i visited before that left a strong impres"
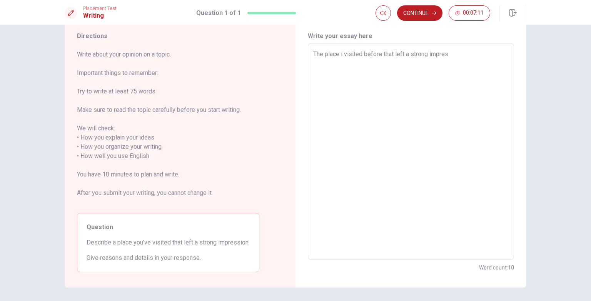
type textarea "x"
type textarea "The place i visited before that left a strong impress"
type textarea "x"
type textarea "The place i visited before that left a strong impressi"
type textarea "x"
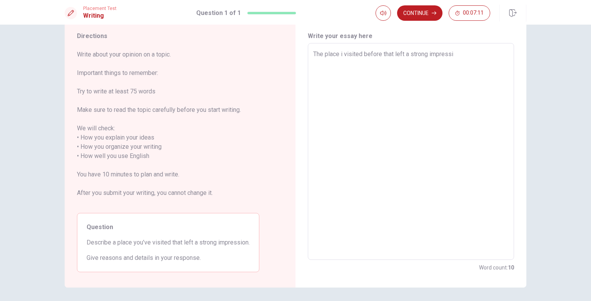
type textarea "The place i visited before that left a strong impressio"
type textarea "x"
type textarea "The place i visited before that left a strong impression"
type textarea "x"
type textarea "The place i visited before that left a strong impression"
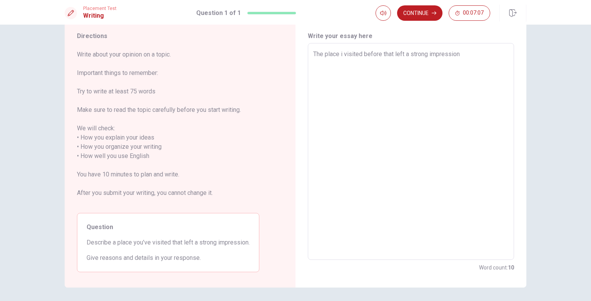
type textarea "x"
type textarea "The place i visited before that left a strong impression o"
type textarea "x"
type textarea "The place i visited before that left a strong impression on"
type textarea "x"
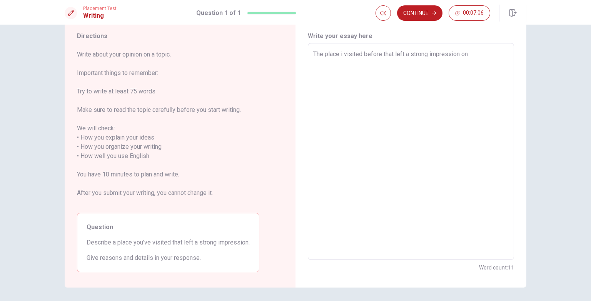
type textarea "The place i visited before that left a strong impression on"
type textarea "x"
type textarea "The place i visited before that left a strong impression on m"
type textarea "x"
type textarea "The place i visited before that left a strong impression on me"
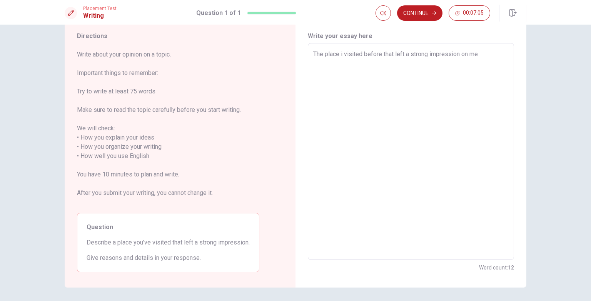
type textarea "x"
type textarea "The place i visited before that left a strong impression on me"
type textarea "x"
type textarea "The place i visited before that left a strong impression on me w"
type textarea "x"
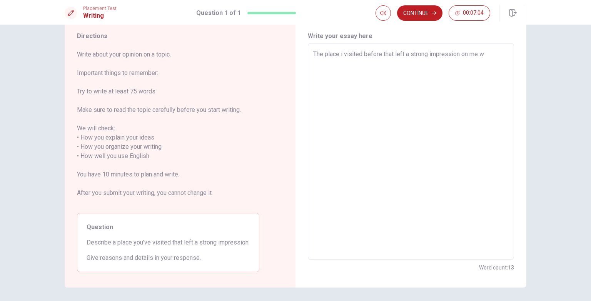
type textarea "The place i visited before that left a strong impression on me wa"
type textarea "x"
type textarea "The place i visited before that left a strong impression on me was"
type textarea "x"
type textarea "The place i visited before that left a strong impression on me was"
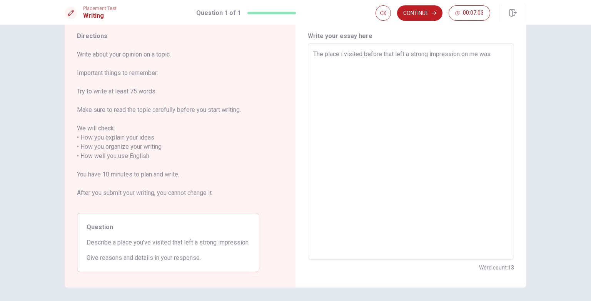
type textarea "x"
type textarea "The place i visited before that left a strong impression on me was H"
type textarea "x"
type textarea "The place i visited before that left a strong impression on me was Ho"
type textarea "x"
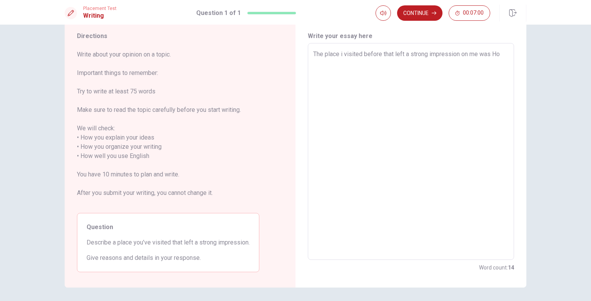
type textarea "The place i visited before that left a strong impression on me was Hok"
type textarea "x"
type textarea "The place i visited before that left a strong impression on me was Hokk"
type textarea "x"
type textarea "The place i visited before that left a strong impression on me was Hokka"
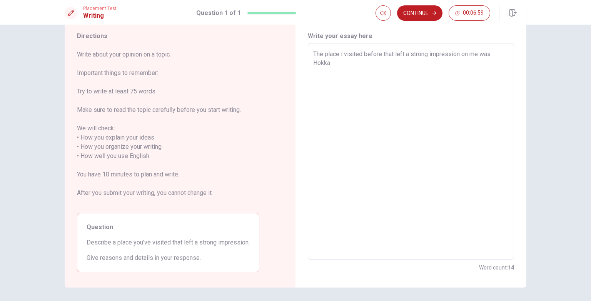
type textarea "x"
type textarea "The place i visited before that left a strong impression on me was Hokkai"
type textarea "x"
type textarea "The place i visited before that left a strong impression on me was Hokkaid"
type textarea "x"
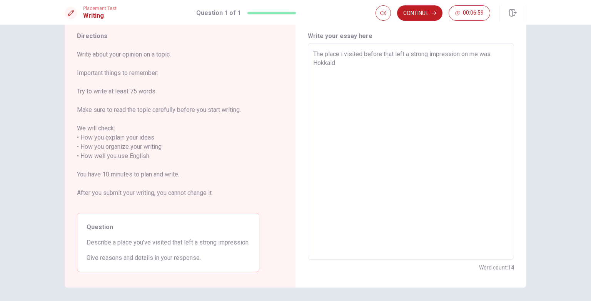
type textarea "The place i visited before that left a strong impression on me was [GEOGRAPHIC_…"
type textarea "x"
type textarea "The place i visited before that left a strong impression on me was [GEOGRAPHIC_…"
type textarea "x"
type textarea "The place i visited before that left a strong impression on me was [GEOGRAPHIC_…"
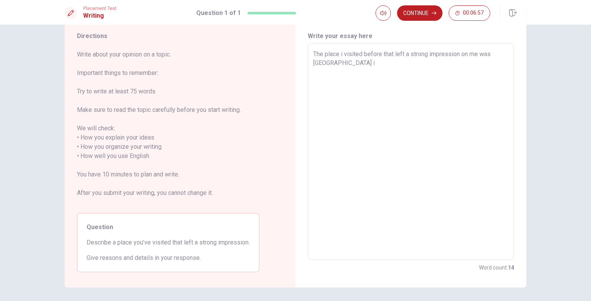
type textarea "x"
type textarea "The place i visited before that left a strong impression on me was [GEOGRAPHIC_…"
type textarea "x"
type textarea "The place i visited before that left a strong impression on me was [GEOGRAPHIC_…"
type textarea "x"
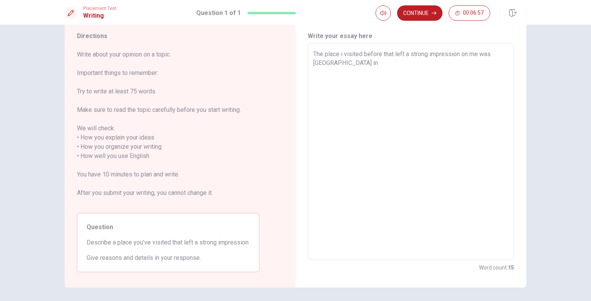
type textarea "The place i visited before that left a strong impression on me was [GEOGRAPHIC_…"
type textarea "x"
type textarea "The place i visited before that left a strong impression on me was [GEOGRAPHIC_…"
type textarea "x"
type textarea "The place i visited before that left a strong impression on me was [GEOGRAPHIC_…"
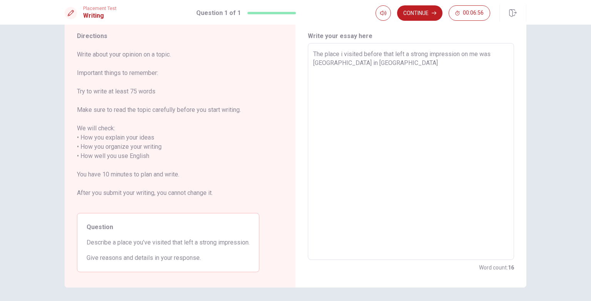
type textarea "x"
type textarea "The place i visited before that left a strong impression on me was [GEOGRAPHIC_…"
type textarea "x"
type textarea "The place i visited before that left a strong impression on me was [GEOGRAPHIC_…"
type textarea "x"
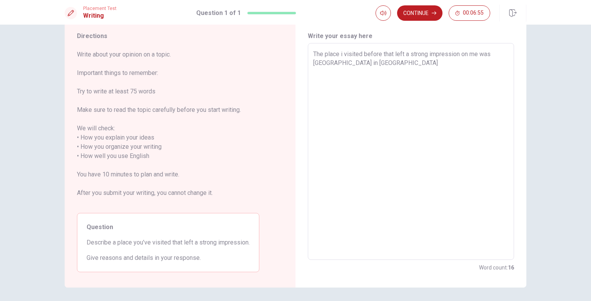
type textarea "The place i visited before that left a strong impression on me was [GEOGRAPHIC_…"
type textarea "x"
type textarea "The place i visited before that left a strong impression on me was [GEOGRAPHIC_…"
type textarea "x"
type textarea "The place i visited before that left a strong impression on me was [GEOGRAPHIC_…"
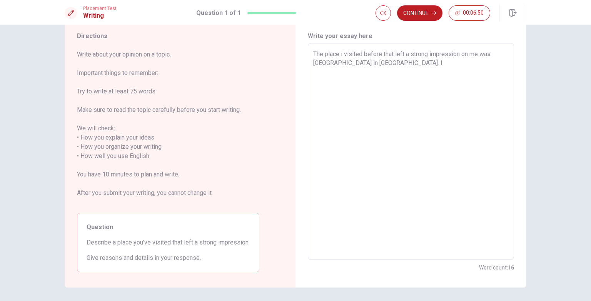
type textarea "x"
type textarea "The place i visited before that left a strong impression on me was [GEOGRAPHIC_…"
type textarea "x"
type textarea "The place i visited before that left a strong impression on me was [GEOGRAPHIC_…"
type textarea "x"
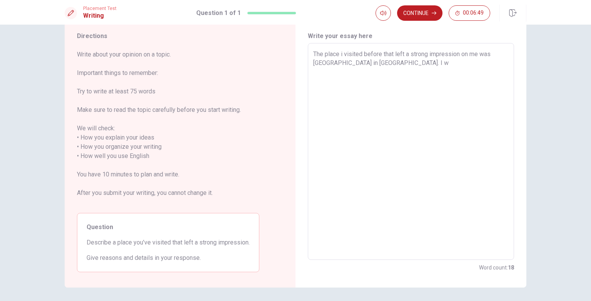
type textarea "The place i visited before that left a strong impression on me was [GEOGRAPHIC_…"
type textarea "x"
type textarea "The place i visited before that left a strong impression on me was [GEOGRAPHIC_…"
type textarea "x"
type textarea "The place i visited before that left a strong impression on me was [GEOGRAPHIC_…"
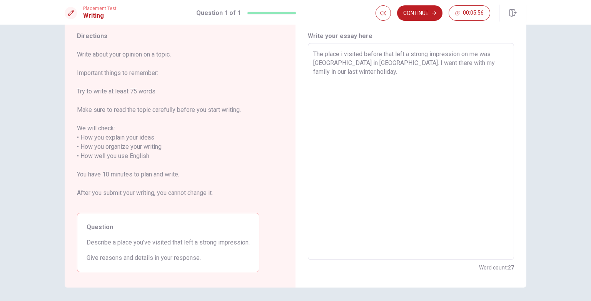
click at [445, 64] on textarea "The place i visited before that left a strong impression on me was [GEOGRAPHIC_…" at bounding box center [411, 152] width 196 height 204
click at [473, 62] on textarea "The place i visited before that left a strong impression on me was [GEOGRAPHIC_…" at bounding box center [411, 152] width 196 height 204
click at [456, 63] on textarea "The place i visited before that left a strong impression on me was [GEOGRAPHIC_…" at bounding box center [411, 152] width 196 height 204
click at [457, 63] on textarea "The place i visited before that left a strong impression on me was [GEOGRAPHIC_…" at bounding box center [411, 152] width 196 height 204
click at [348, 69] on textarea "The place i visited before that left a strong impression on me was [GEOGRAPHIC_…" at bounding box center [411, 152] width 196 height 204
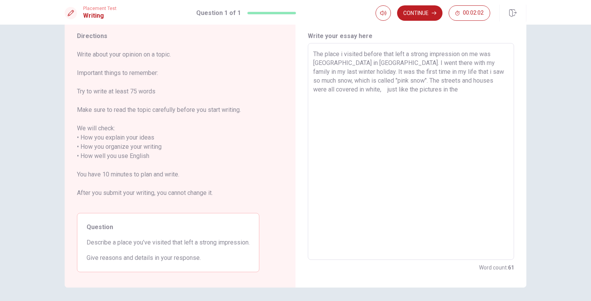
click at [367, 89] on textarea "The place i visited before that left a strong impression on me was [GEOGRAPHIC_…" at bounding box center [411, 152] width 196 height 204
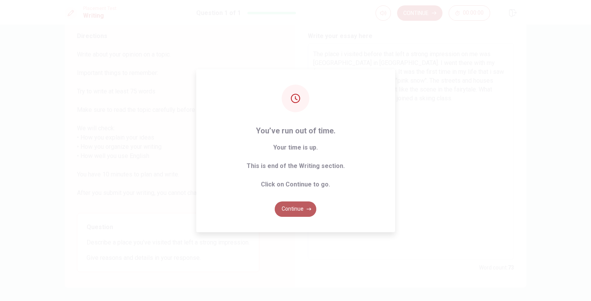
click at [300, 211] on button "Continue" at bounding box center [296, 209] width 42 height 15
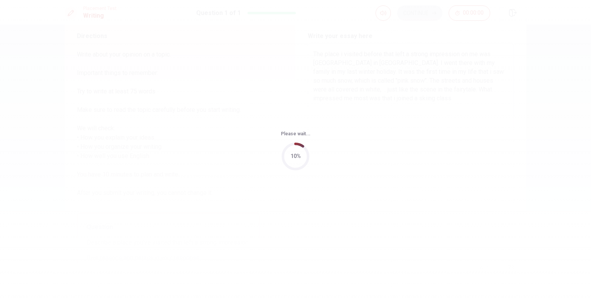
scroll to position [0, 0]
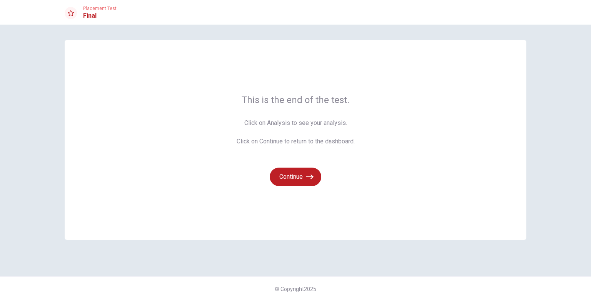
click at [278, 128] on span "Click on Analysis to see your analysis. Click on Continue to return to the dash…" at bounding box center [296, 133] width 118 height 28
click at [312, 127] on span "Click on Analysis to see your analysis. Click on Continue to return to the dash…" at bounding box center [296, 133] width 118 height 28
click at [316, 126] on span "Click on Analysis to see your analysis. Click on Continue to return to the dash…" at bounding box center [296, 133] width 118 height 28
click at [278, 137] on span "Click on Analysis to see your analysis. Click on Continue to return to the dash…" at bounding box center [296, 133] width 118 height 28
click at [248, 160] on div "Continue" at bounding box center [296, 173] width 118 height 28
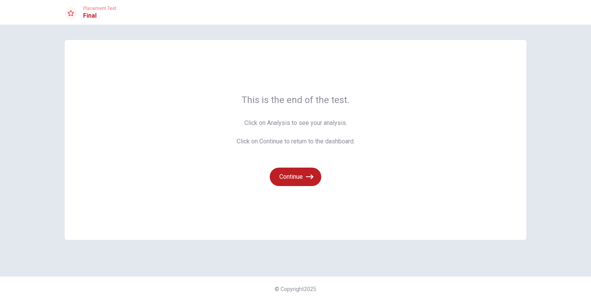
click at [239, 173] on div "Continue" at bounding box center [296, 173] width 118 height 28
click at [287, 104] on span "This is the end of the test." at bounding box center [296, 100] width 118 height 12
click at [362, 101] on div "This is the end of the test. Click on Analysis to see your analysis. Click on C…" at bounding box center [296, 140] width 462 height 200
click at [355, 127] on span "Click on Analysis to see your analysis. Click on Continue to return to the dash…" at bounding box center [296, 133] width 118 height 28
click at [372, 151] on div "This is the end of the test. Click on Analysis to see your analysis. Click on C…" at bounding box center [296, 140] width 462 height 200
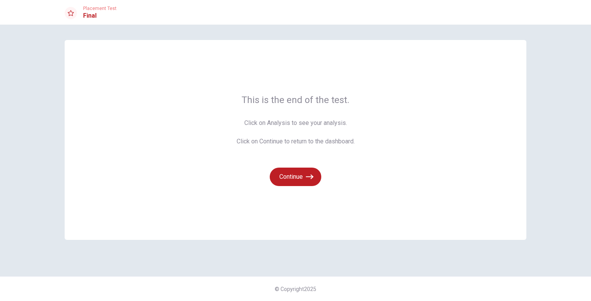
click at [376, 156] on div "This is the end of the test. Click on Analysis to see your analysis. Click on C…" at bounding box center [296, 140] width 462 height 200
click at [385, 170] on div "This is the end of the test. Click on Analysis to see your analysis. Click on C…" at bounding box center [296, 140] width 462 height 200
drag, startPoint x: 162, startPoint y: 86, endPoint x: 128, endPoint y: 51, distance: 49.0
click at [162, 86] on div "This is the end of the test. Click on Analysis to see your analysis. Click on C…" at bounding box center [296, 140] width 462 height 200
click at [125, 48] on div "This is the end of the test. Click on Analysis to see your analysis. Click on C…" at bounding box center [296, 140] width 462 height 200
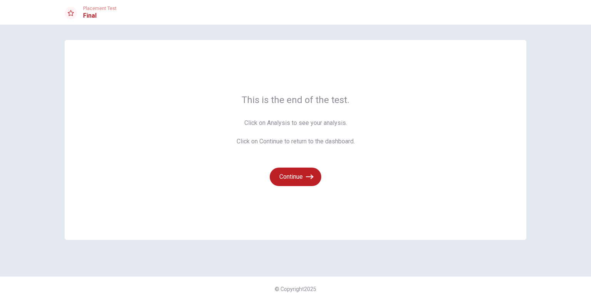
click at [89, 7] on span "Placement Test" at bounding box center [99, 8] width 33 height 5
click at [73, 16] on div at bounding box center [71, 13] width 12 height 12
click at [66, 11] on div at bounding box center [71, 13] width 12 height 12
click at [90, 20] on h1 "Final" at bounding box center [99, 15] width 33 height 9
drag, startPoint x: 201, startPoint y: 50, endPoint x: 241, endPoint y: 78, distance: 48.7
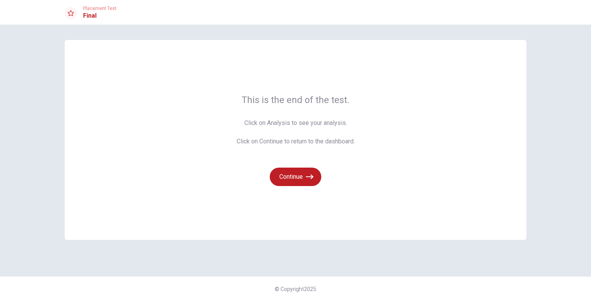
click at [204, 54] on div "This is the end of the test. Click on Analysis to see your analysis. Click on C…" at bounding box center [296, 140] width 462 height 200
click at [308, 111] on div "This is the end of the test. Click on Analysis to see your analysis. Click on C…" at bounding box center [296, 140] width 118 height 92
click at [299, 174] on button "Continue" at bounding box center [296, 177] width 52 height 18
